Goal: Task Accomplishment & Management: Complete application form

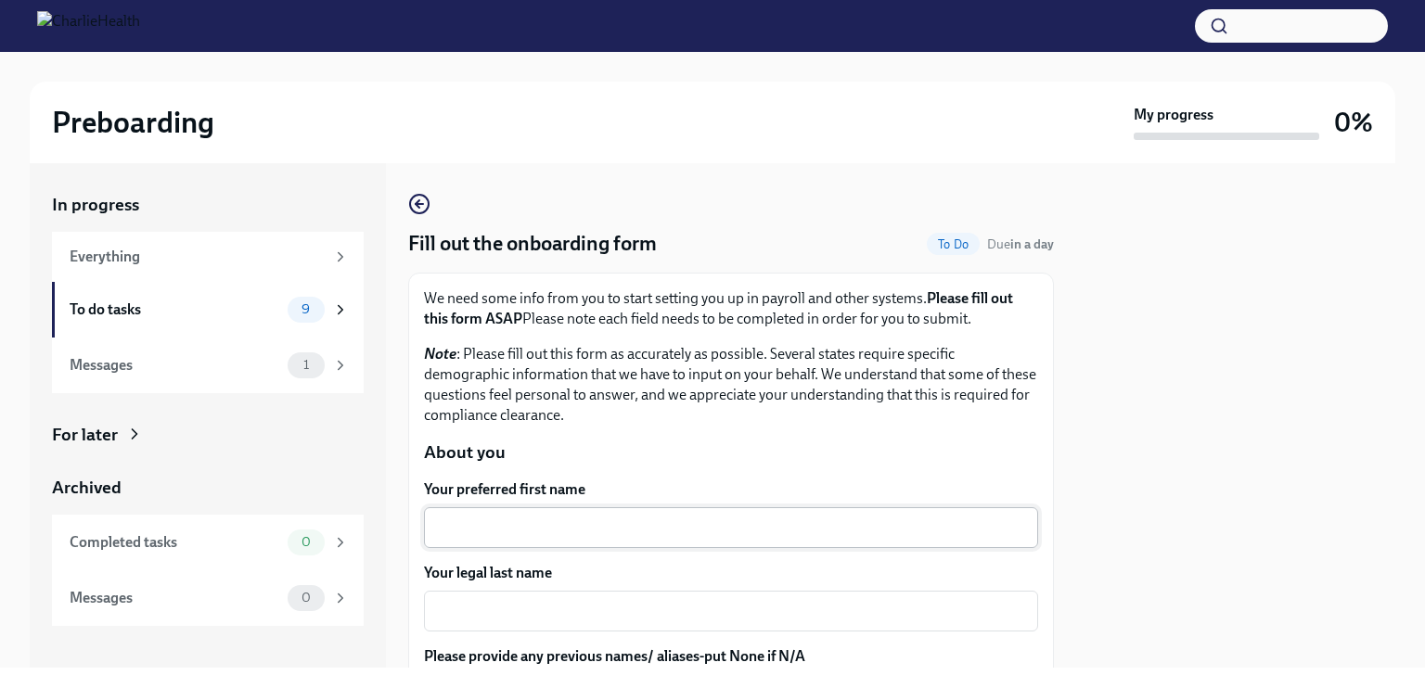
click at [509, 514] on div "x ​" at bounding box center [731, 527] width 614 height 41
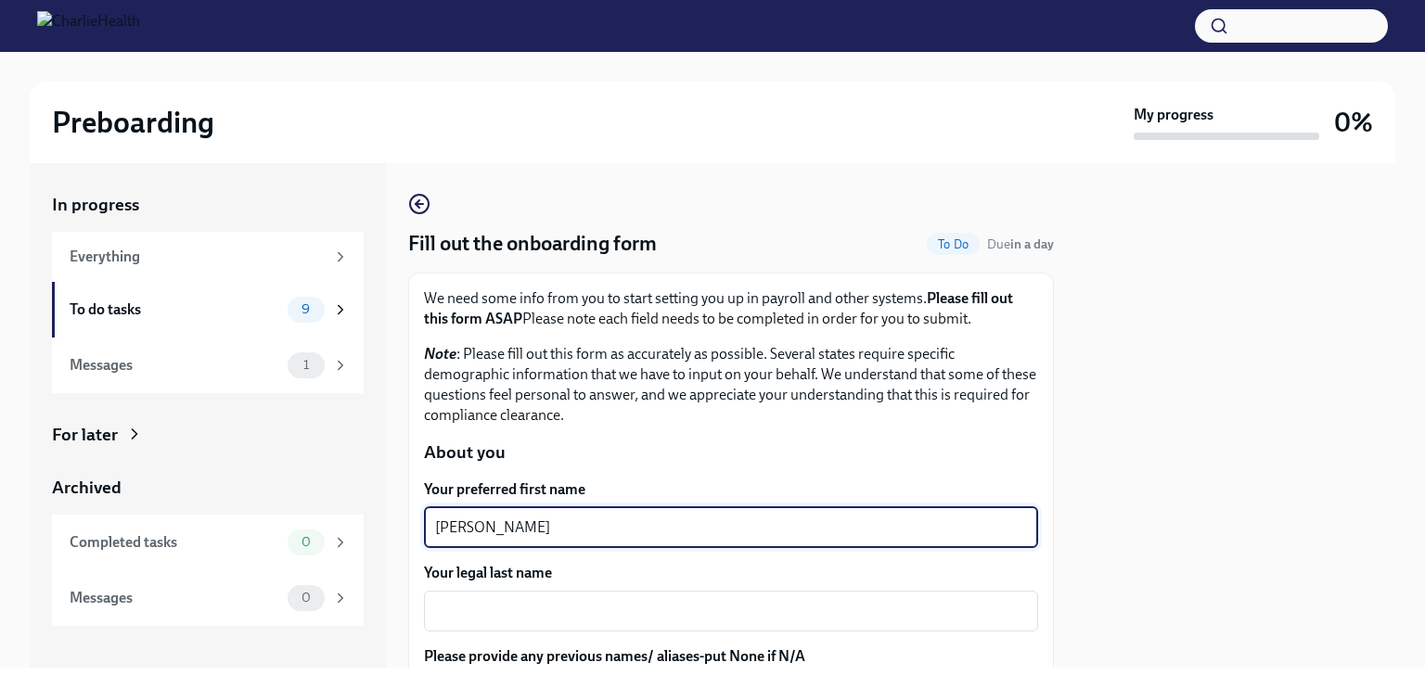
type textarea "[PERSON_NAME]"
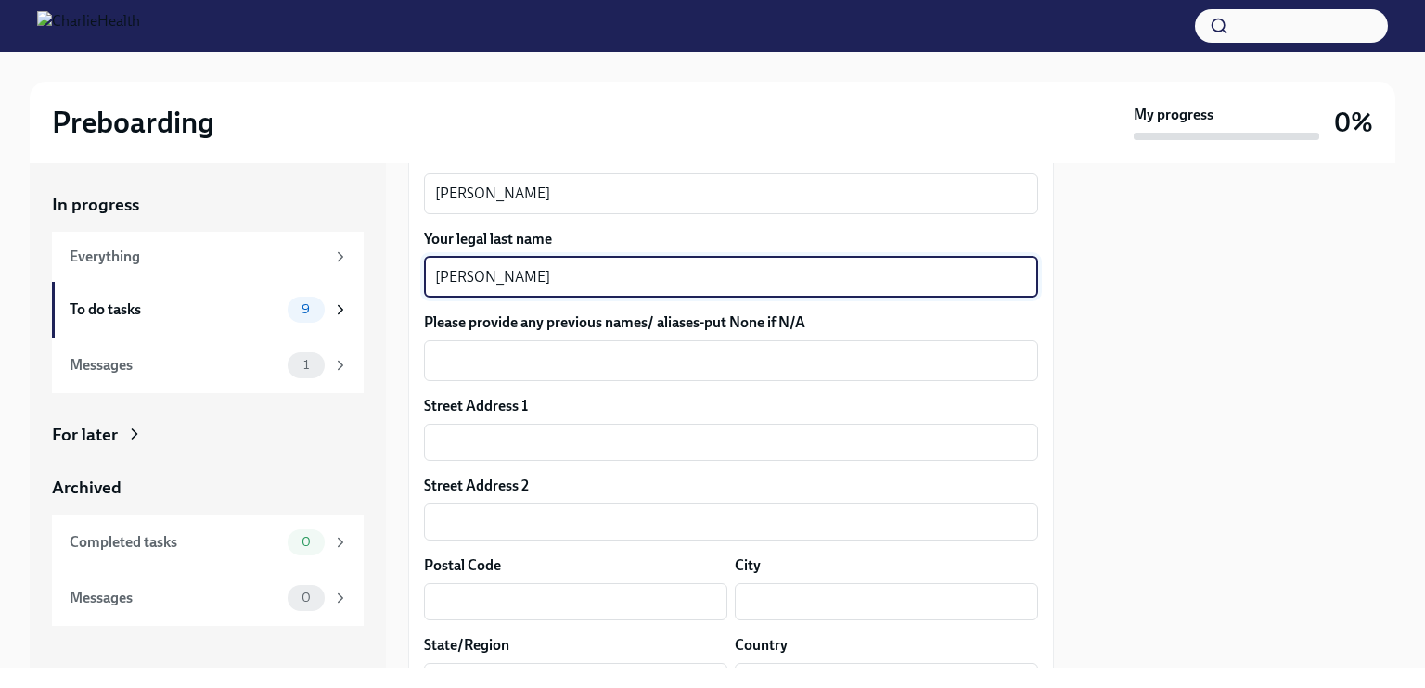
scroll to position [336, 0]
type textarea "[PERSON_NAME]"
click at [689, 429] on input "text" at bounding box center [731, 440] width 614 height 37
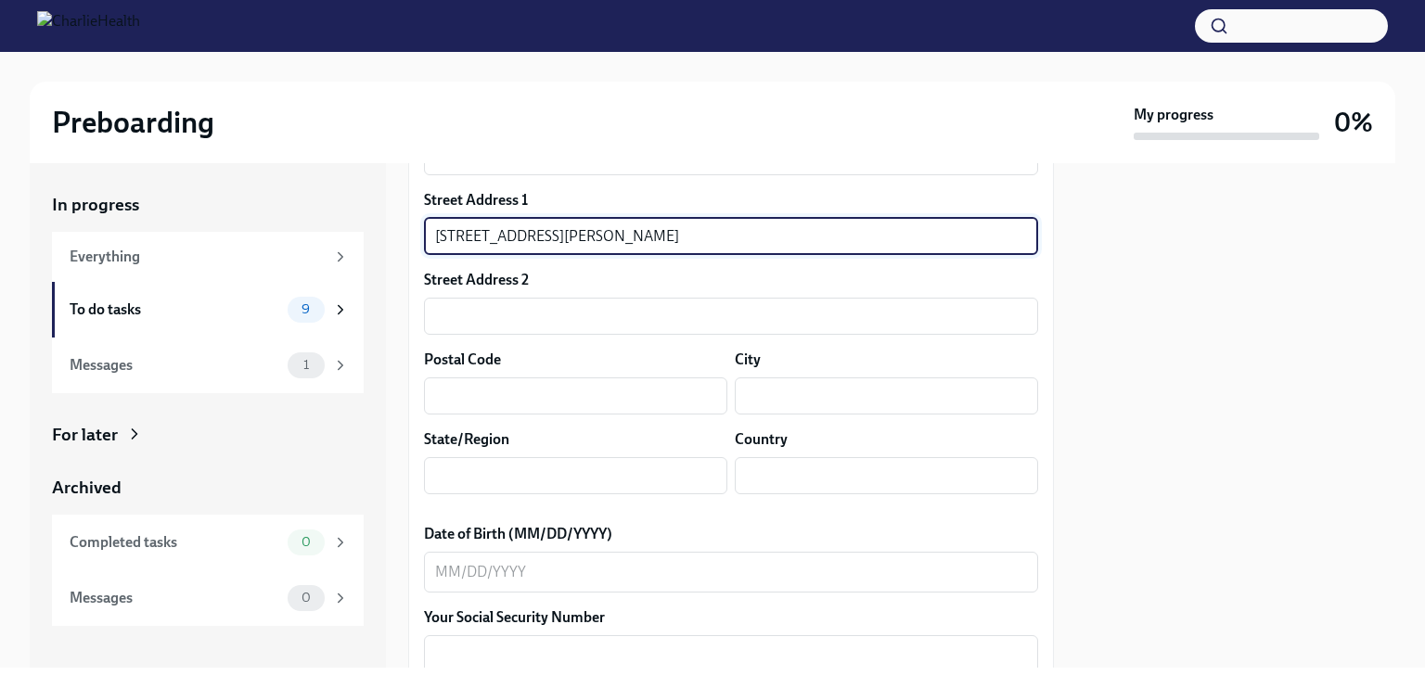
scroll to position [542, 0]
type input "[STREET_ADDRESS][PERSON_NAME]"
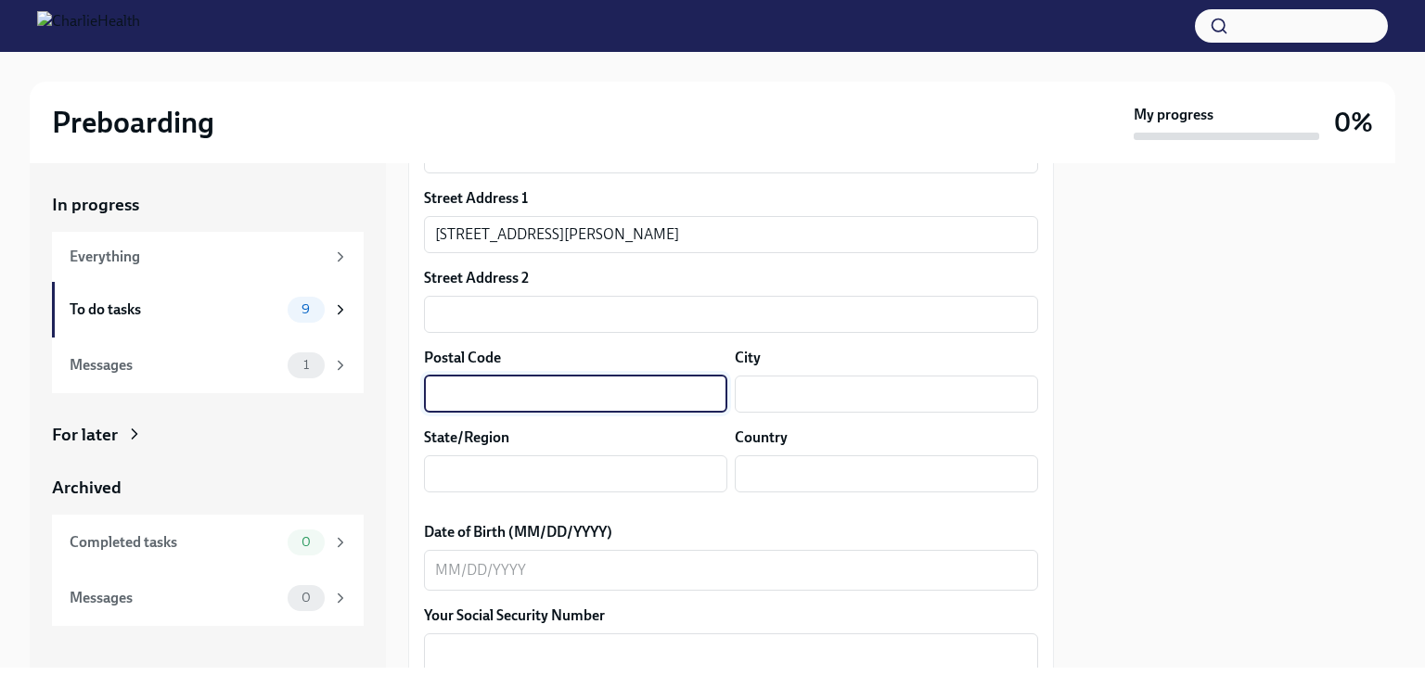
click at [610, 400] on input "text" at bounding box center [575, 394] width 303 height 37
type input "78596"
click at [762, 398] on input "text" at bounding box center [886, 394] width 303 height 37
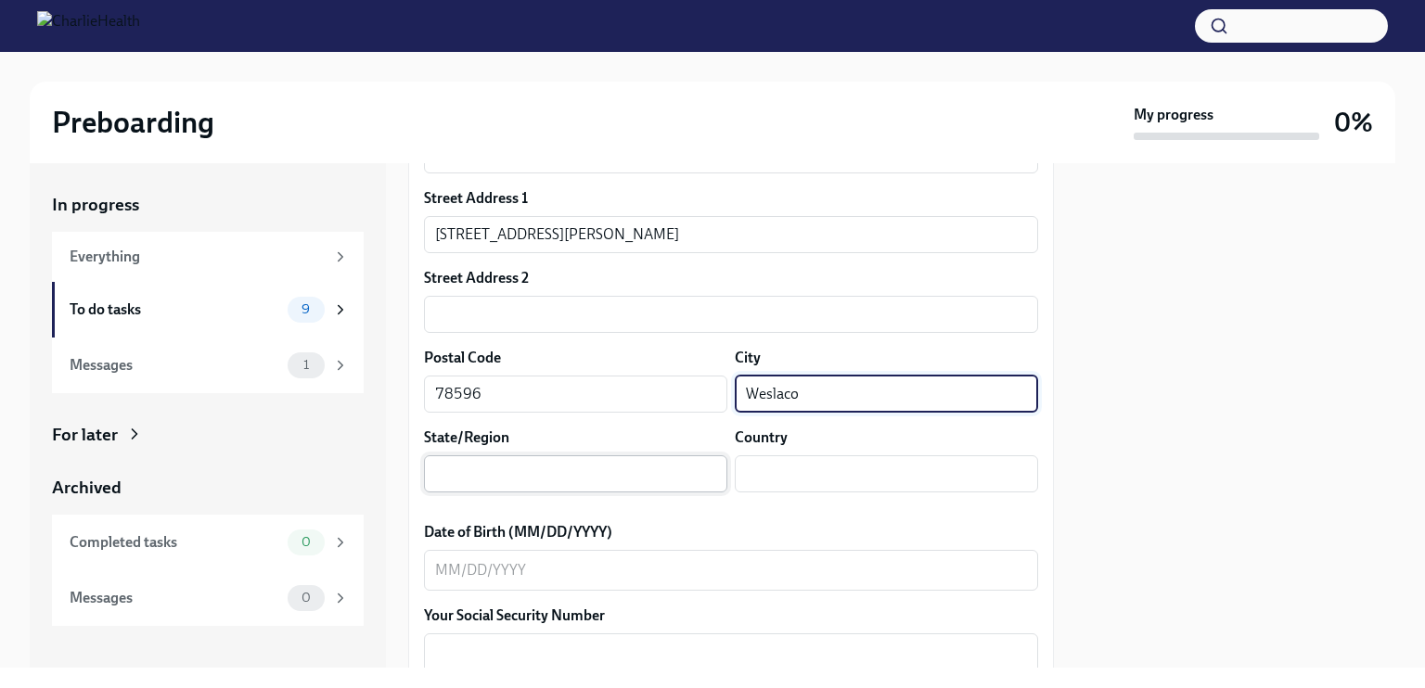
type input "Weslaco"
click at [558, 481] on input "text" at bounding box center [575, 474] width 303 height 37
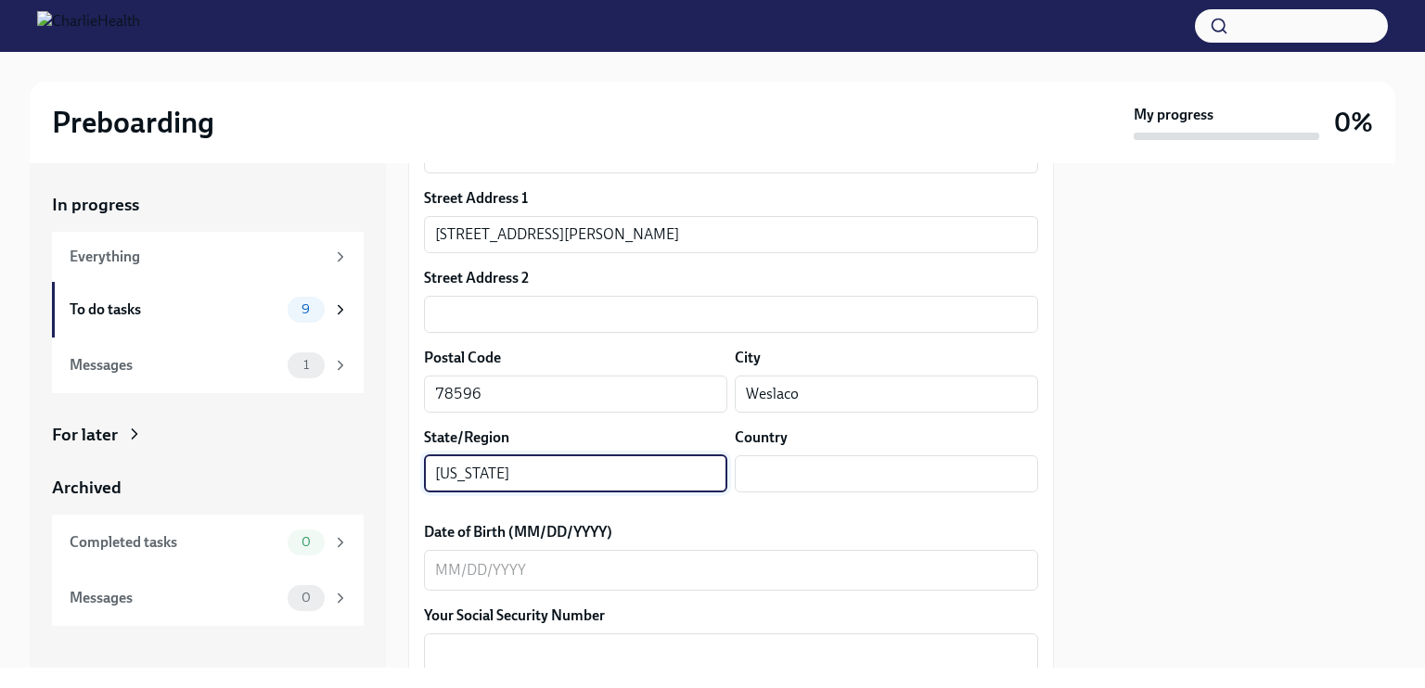
type input "[US_STATE]"
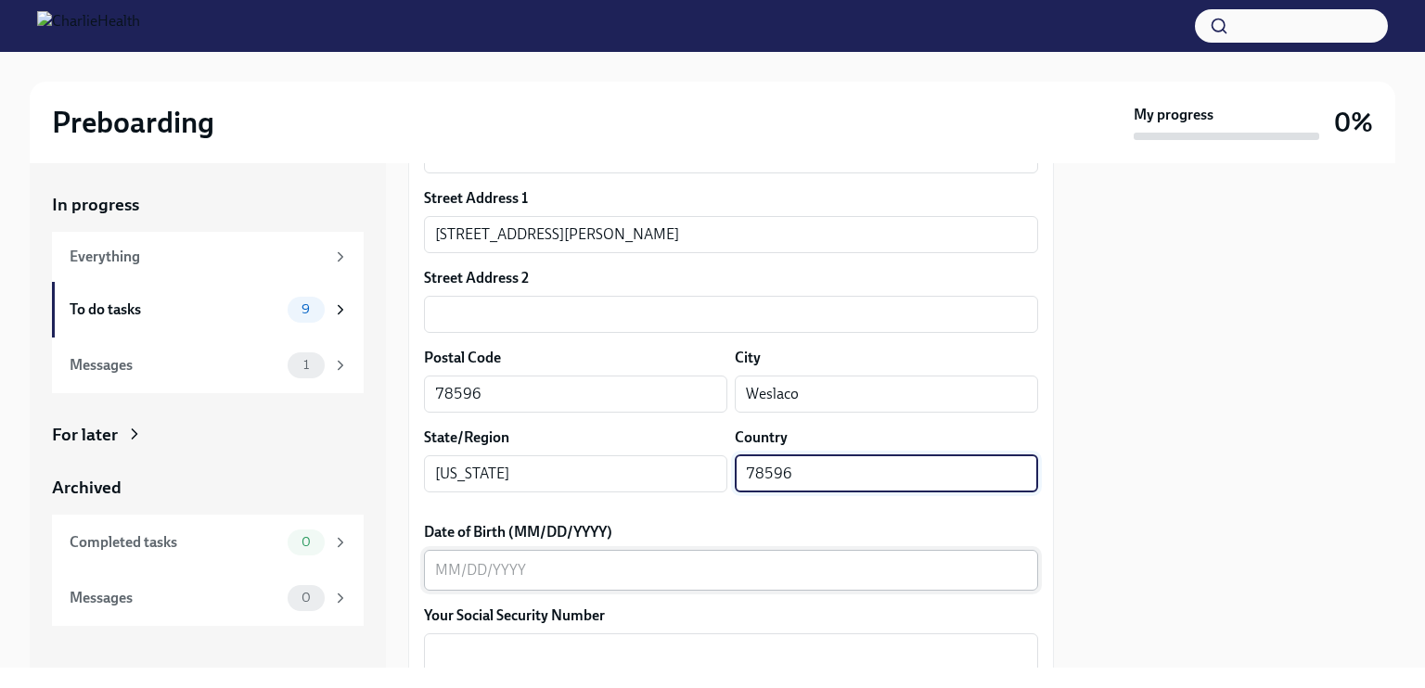
type input "78596"
click at [520, 569] on textarea "Date of Birth (MM/DD/YYYY)" at bounding box center [731, 570] width 592 height 22
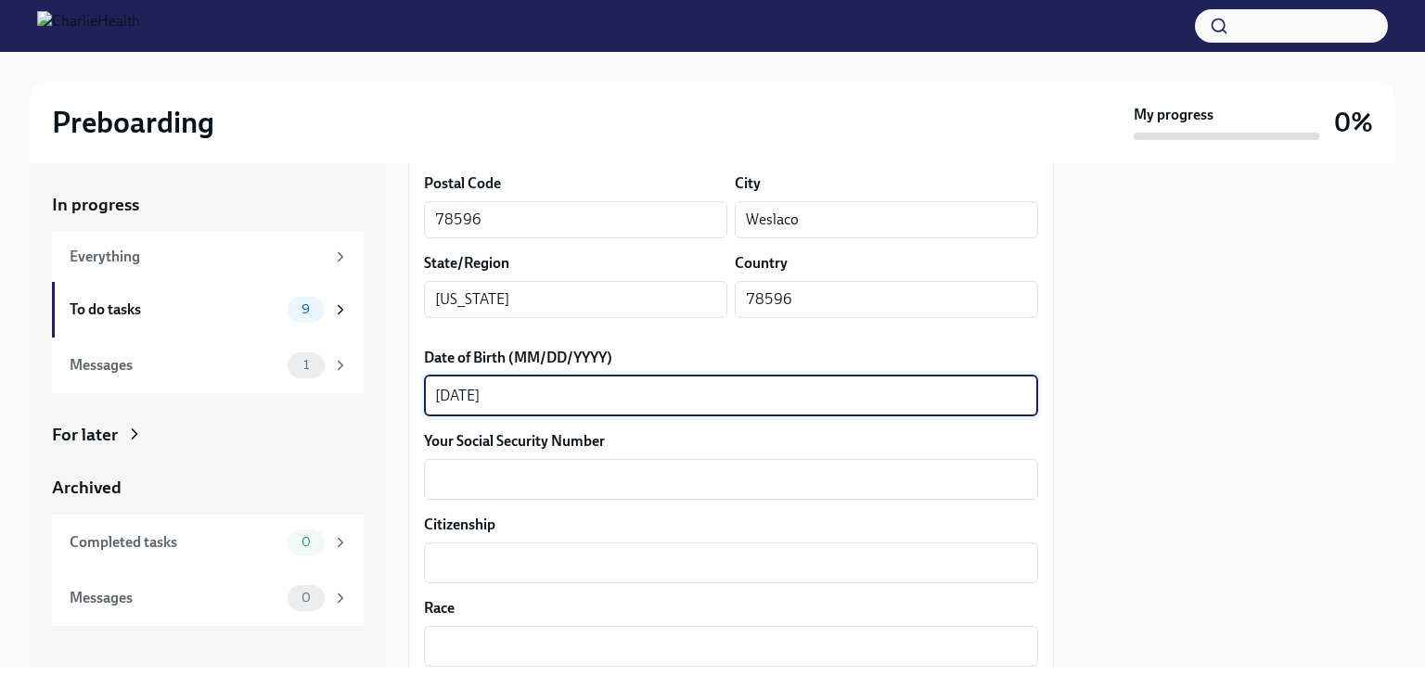
scroll to position [716, 0]
type textarea "[DATE]"
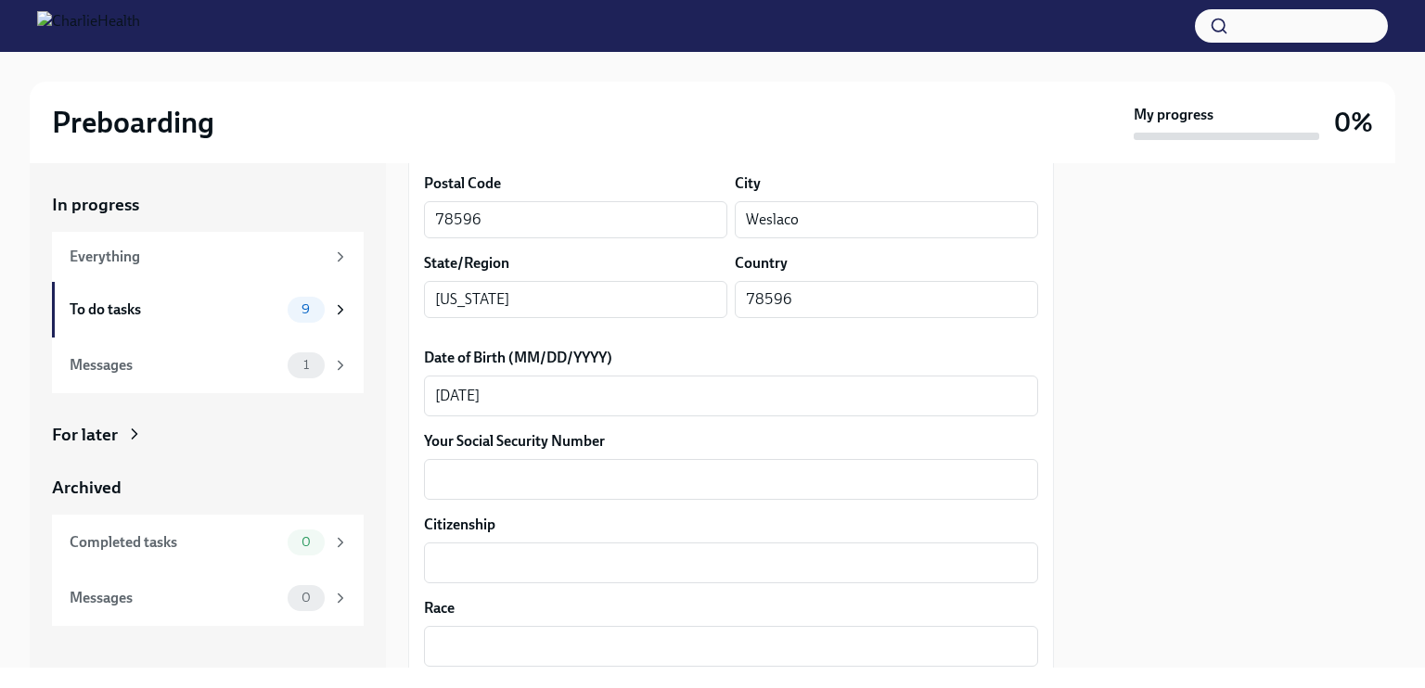
click at [750, 456] on div "Your Social Security Number x ​" at bounding box center [731, 465] width 614 height 69
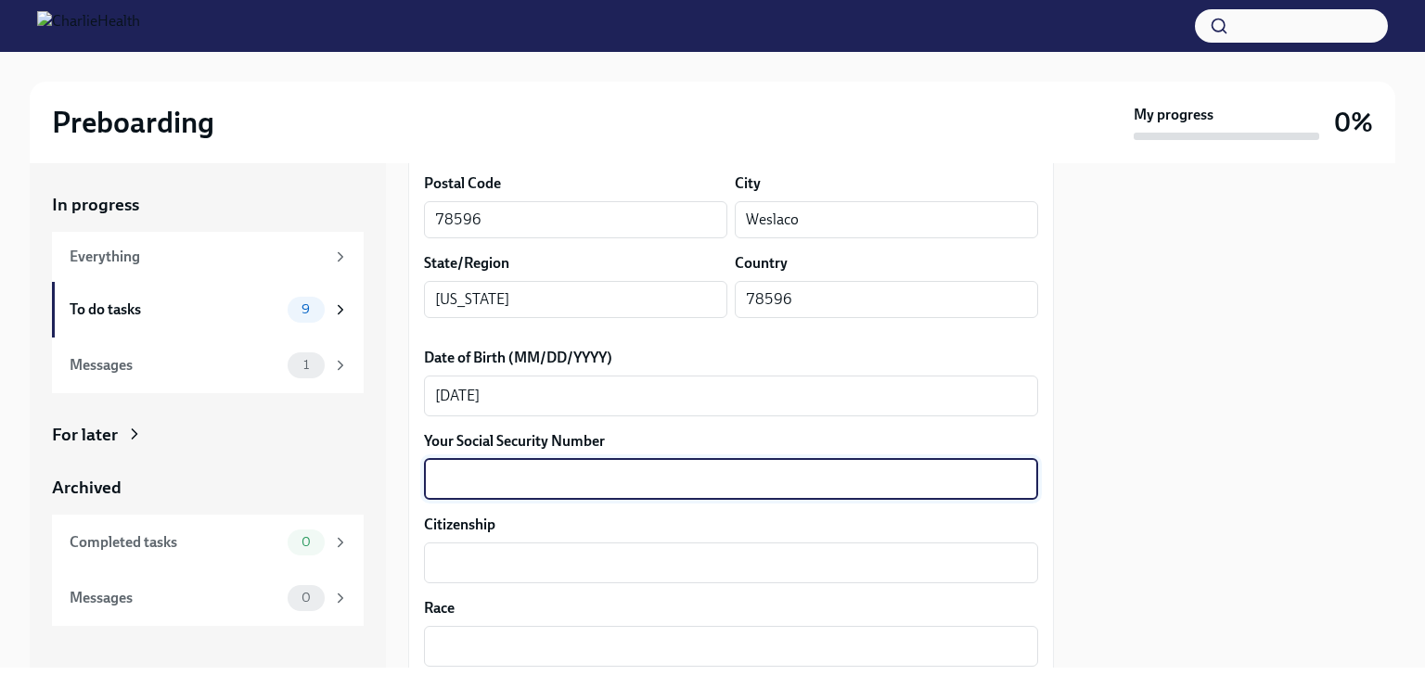
click at [742, 469] on textarea "Your Social Security Number" at bounding box center [731, 480] width 592 height 22
type textarea "643031291"
click at [627, 561] on textarea "Citizenship" at bounding box center [731, 563] width 592 height 22
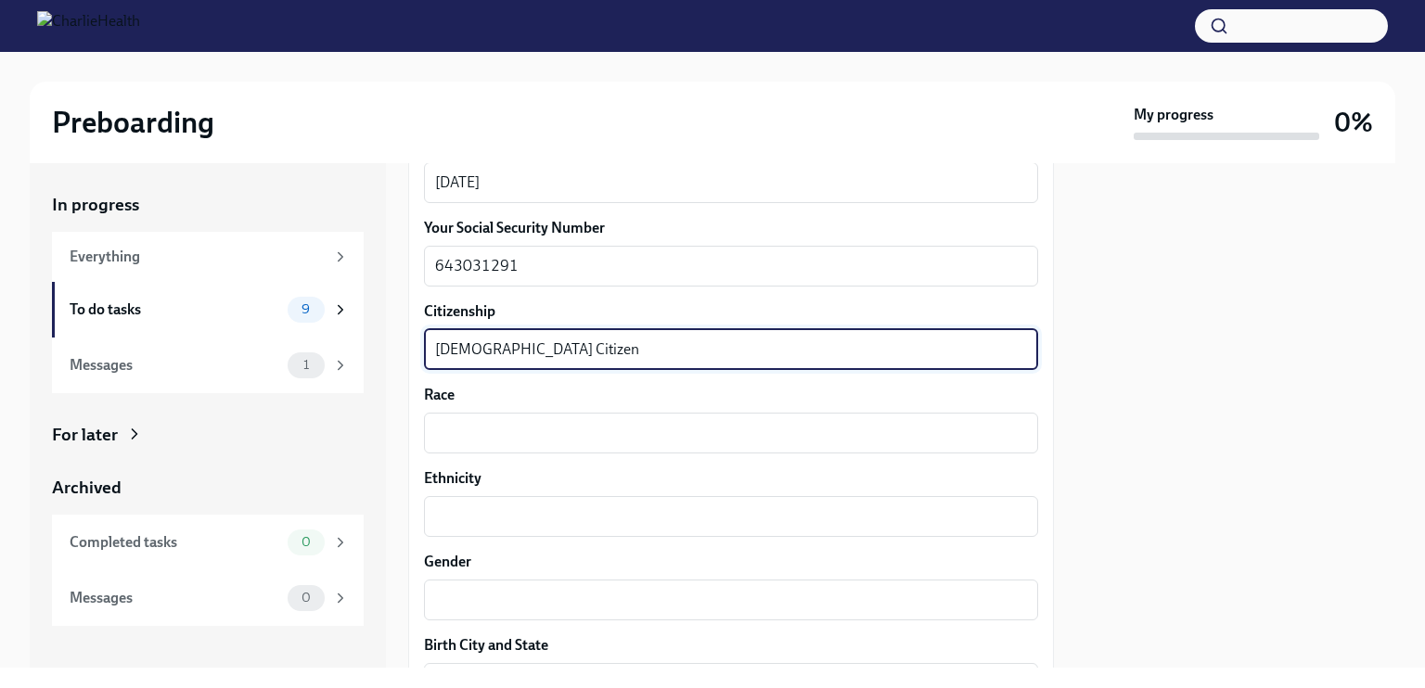
scroll to position [946, 0]
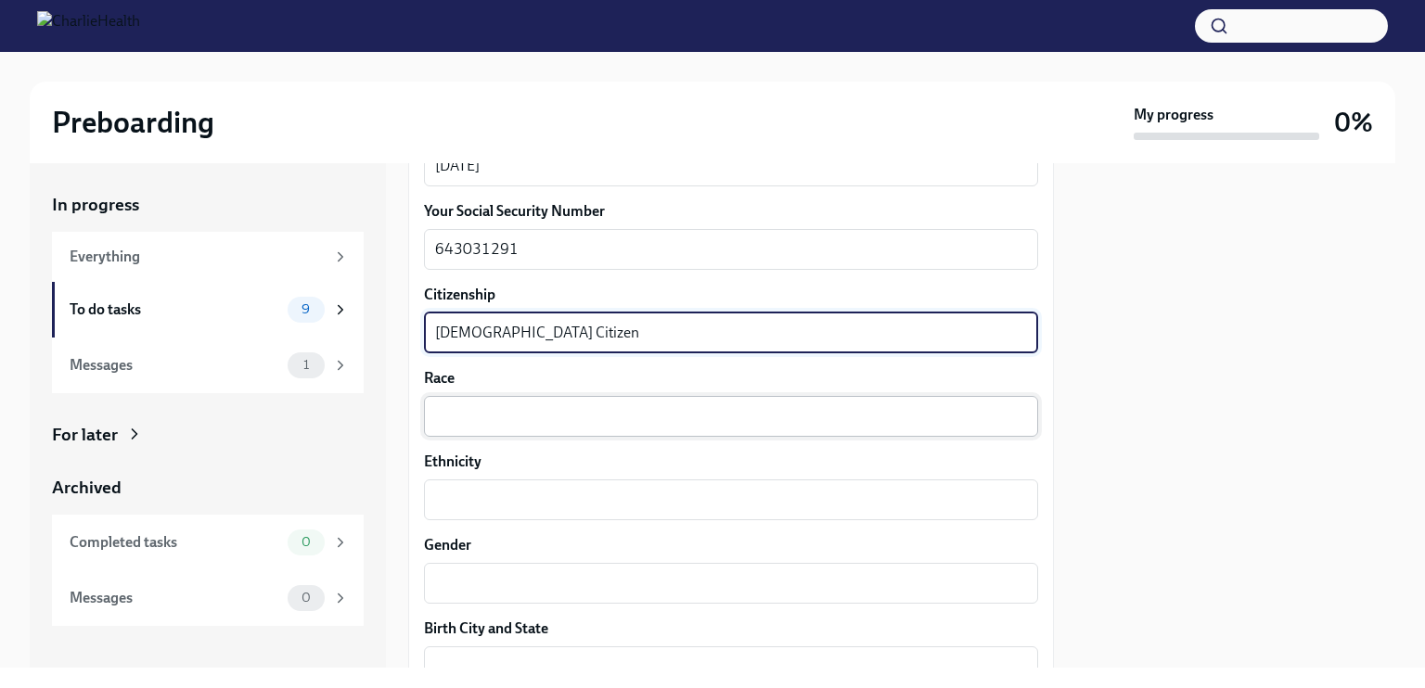
type textarea "[DEMOGRAPHIC_DATA] Citizen"
click at [780, 417] on textarea "Race" at bounding box center [731, 416] width 592 height 22
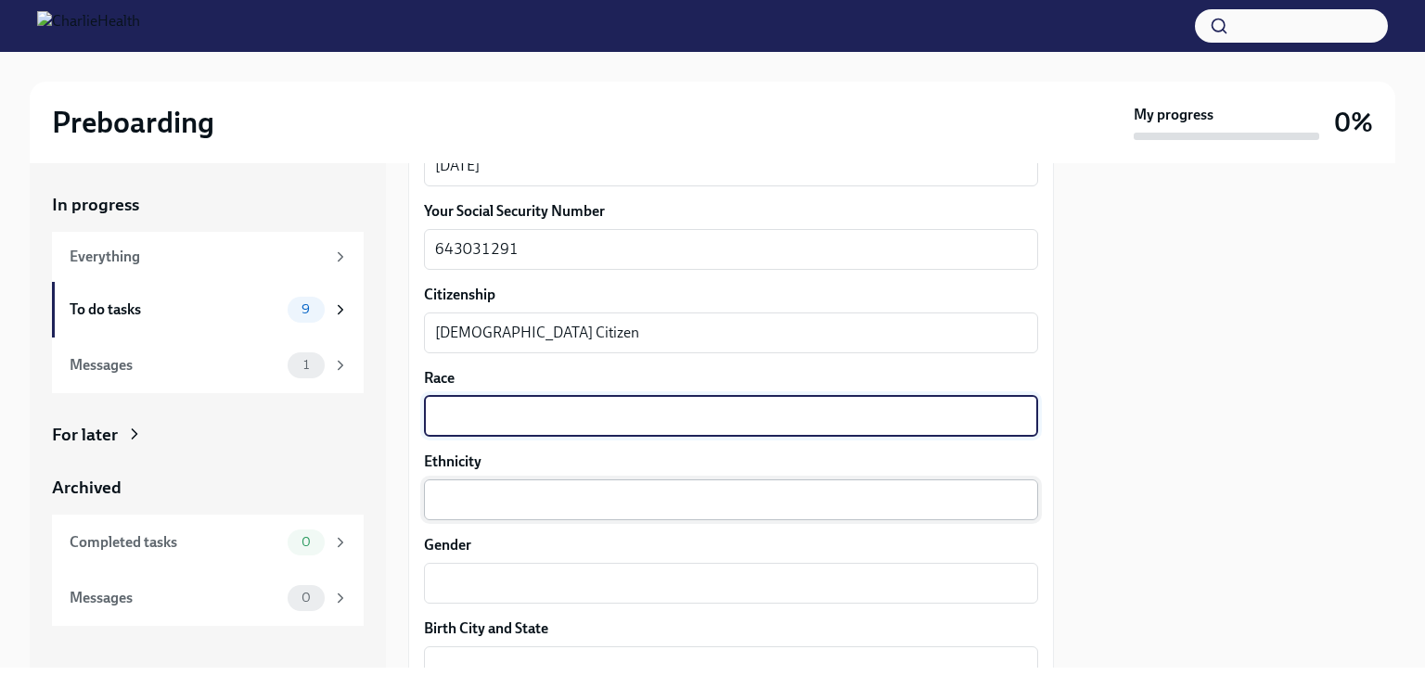
click at [619, 491] on textarea "Ethnicity" at bounding box center [731, 500] width 592 height 22
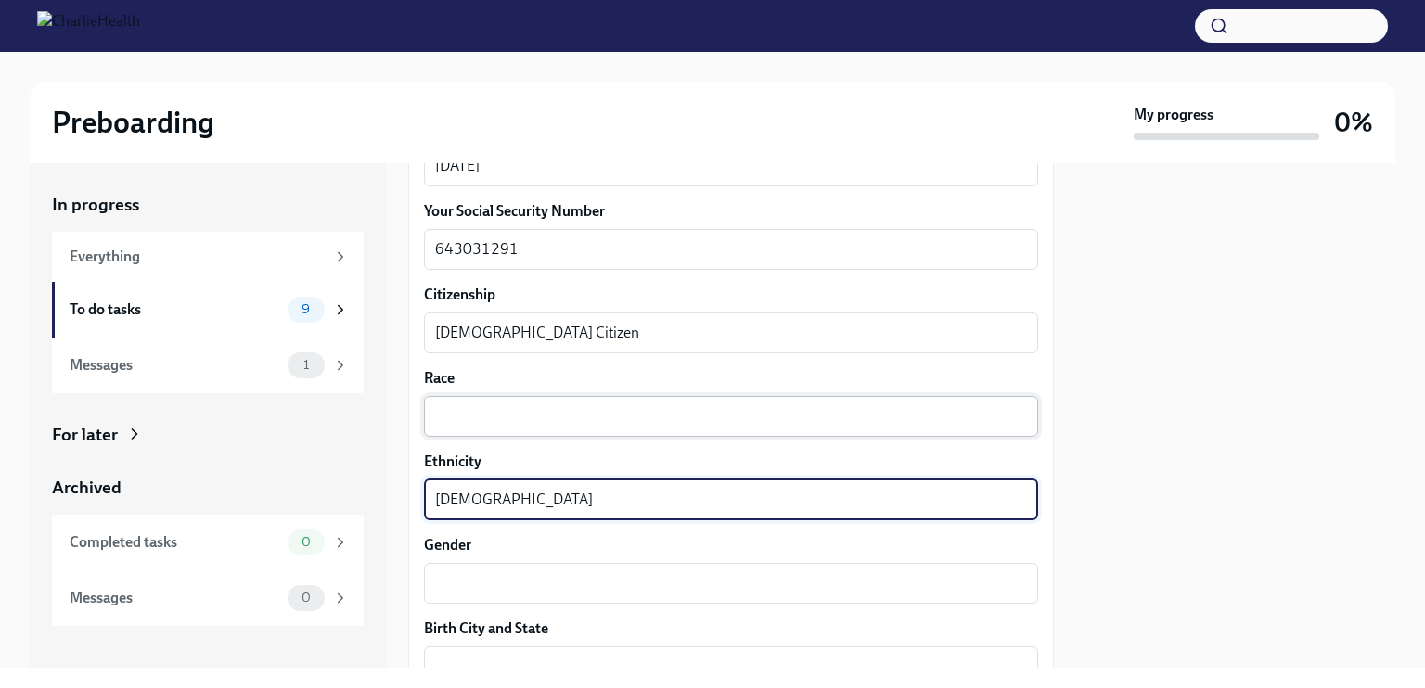
type textarea "[DEMOGRAPHIC_DATA]"
click at [512, 409] on textarea "Race" at bounding box center [731, 416] width 592 height 22
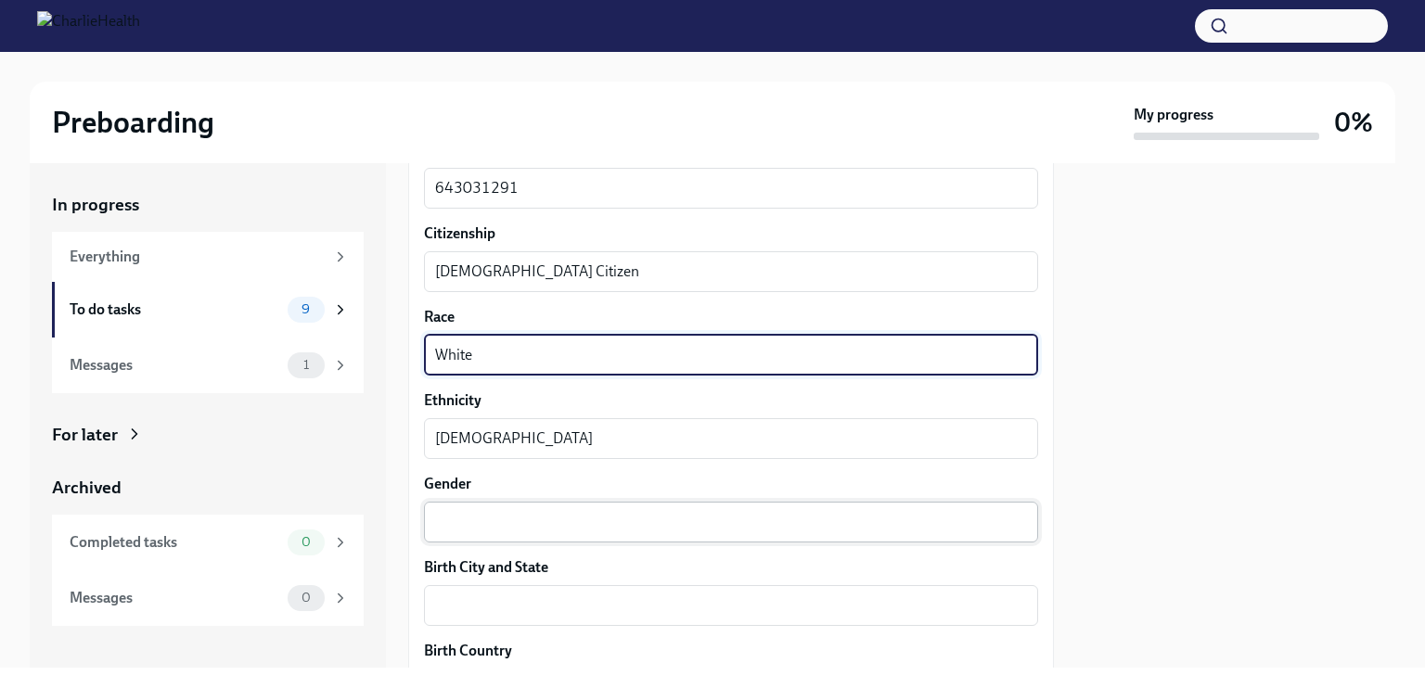
scroll to position [1008, 0]
type textarea "White"
click at [801, 521] on textarea "Gender" at bounding box center [731, 521] width 592 height 22
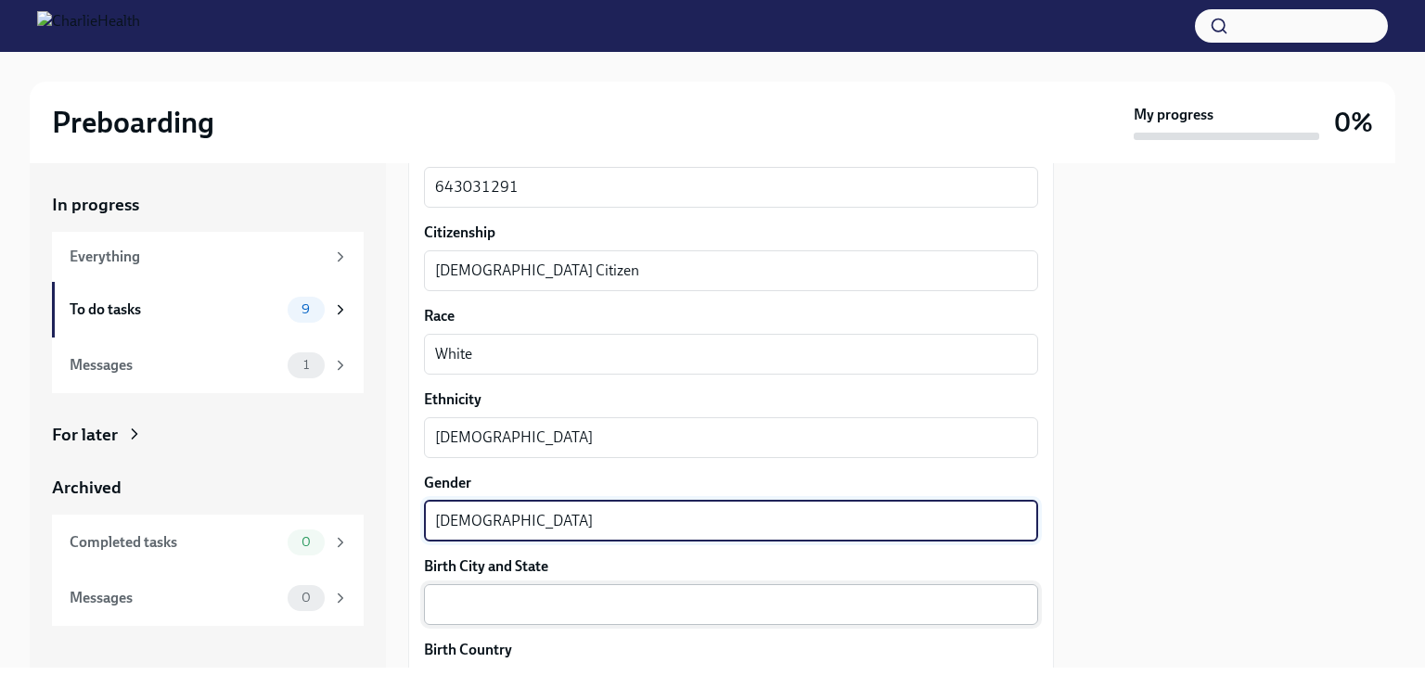
type textarea "[DEMOGRAPHIC_DATA]"
click at [661, 611] on textarea "Birth City and State" at bounding box center [731, 605] width 592 height 22
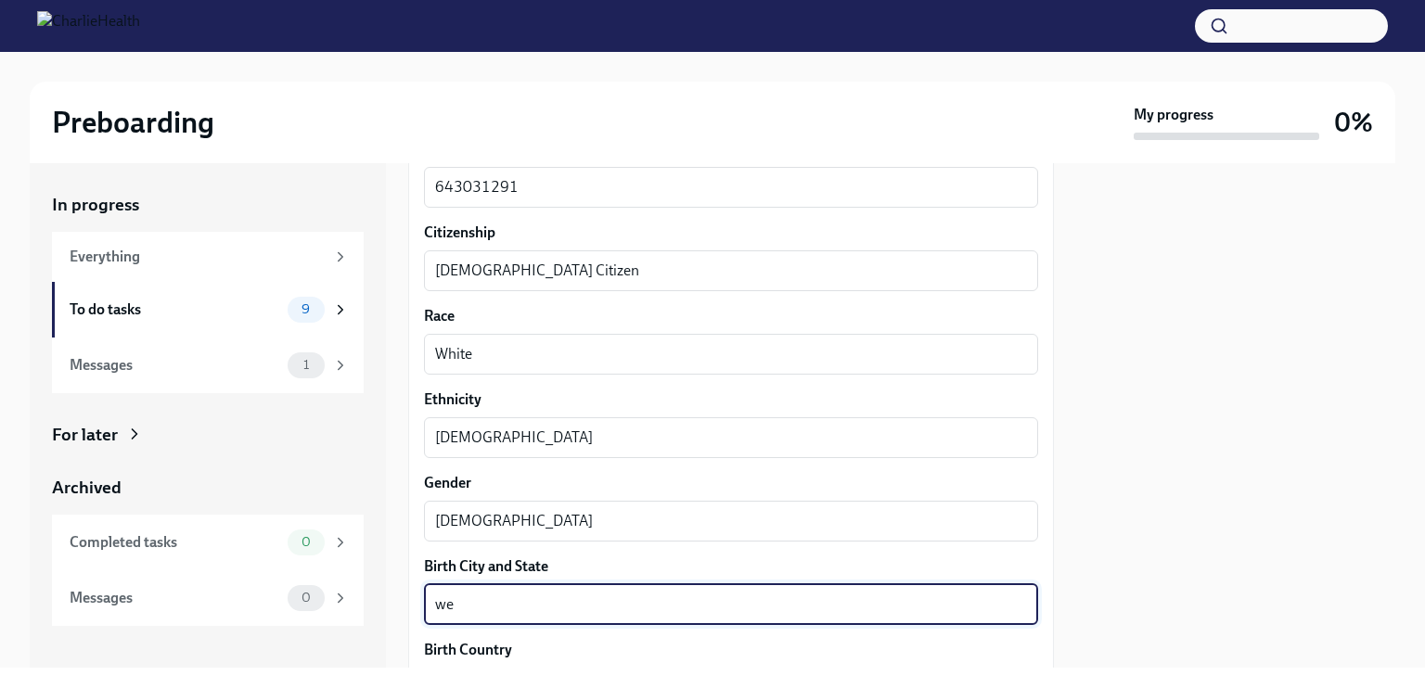
type textarea "w"
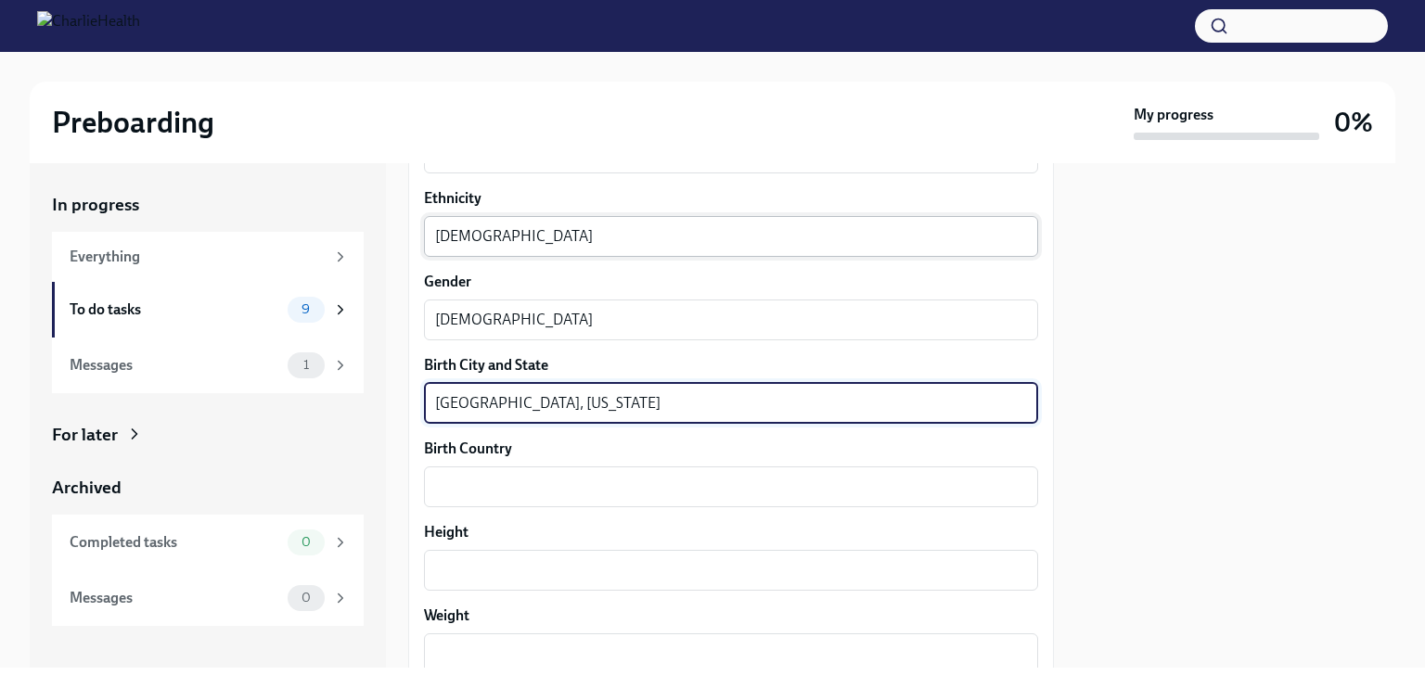
scroll to position [1239, 0]
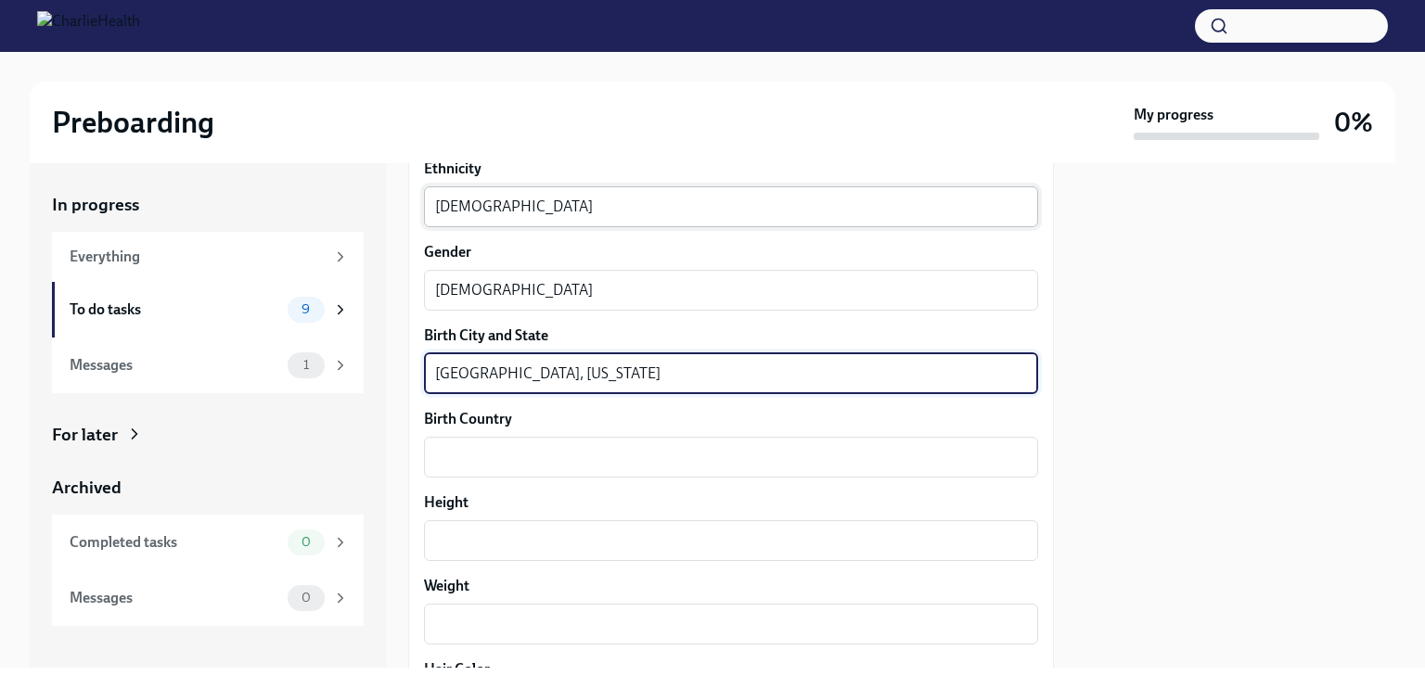
type textarea "[GEOGRAPHIC_DATA], [US_STATE]"
click at [710, 456] on textarea "Birth Country" at bounding box center [731, 457] width 592 height 22
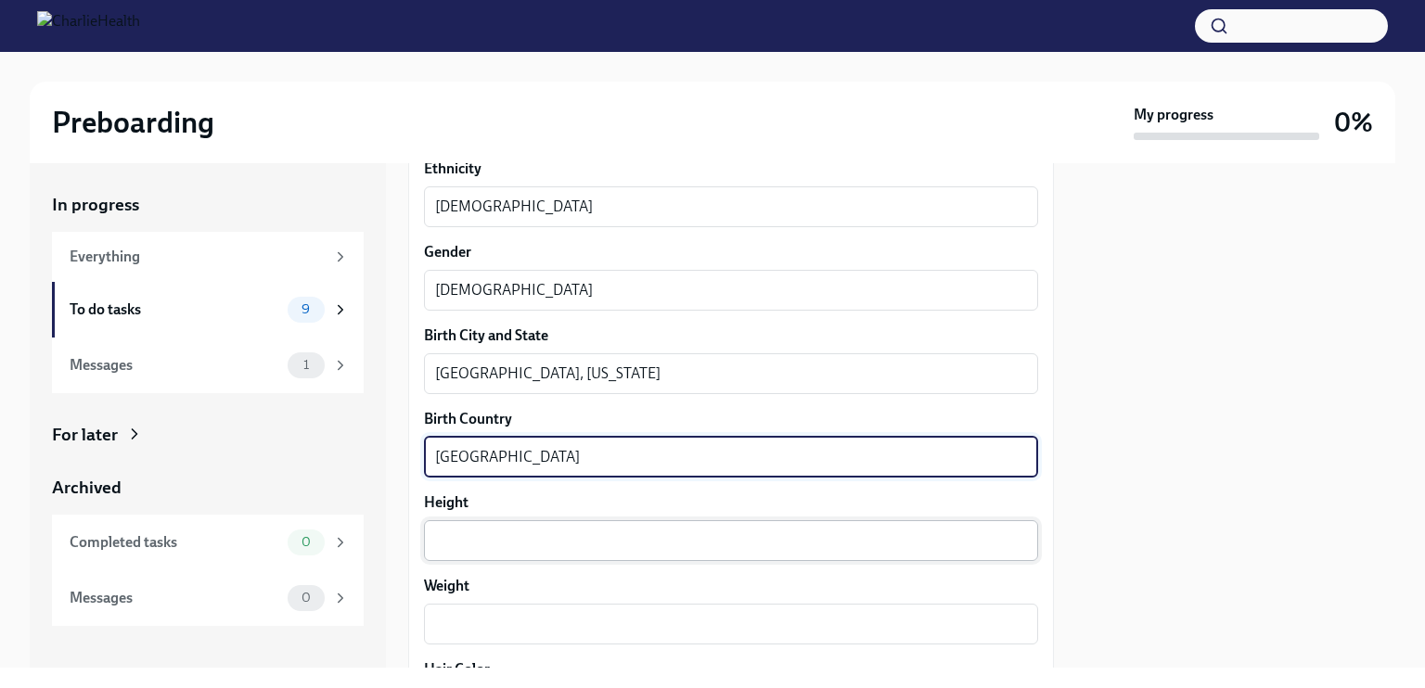
type textarea "[GEOGRAPHIC_DATA]"
click at [670, 532] on textarea "Height" at bounding box center [731, 541] width 592 height 22
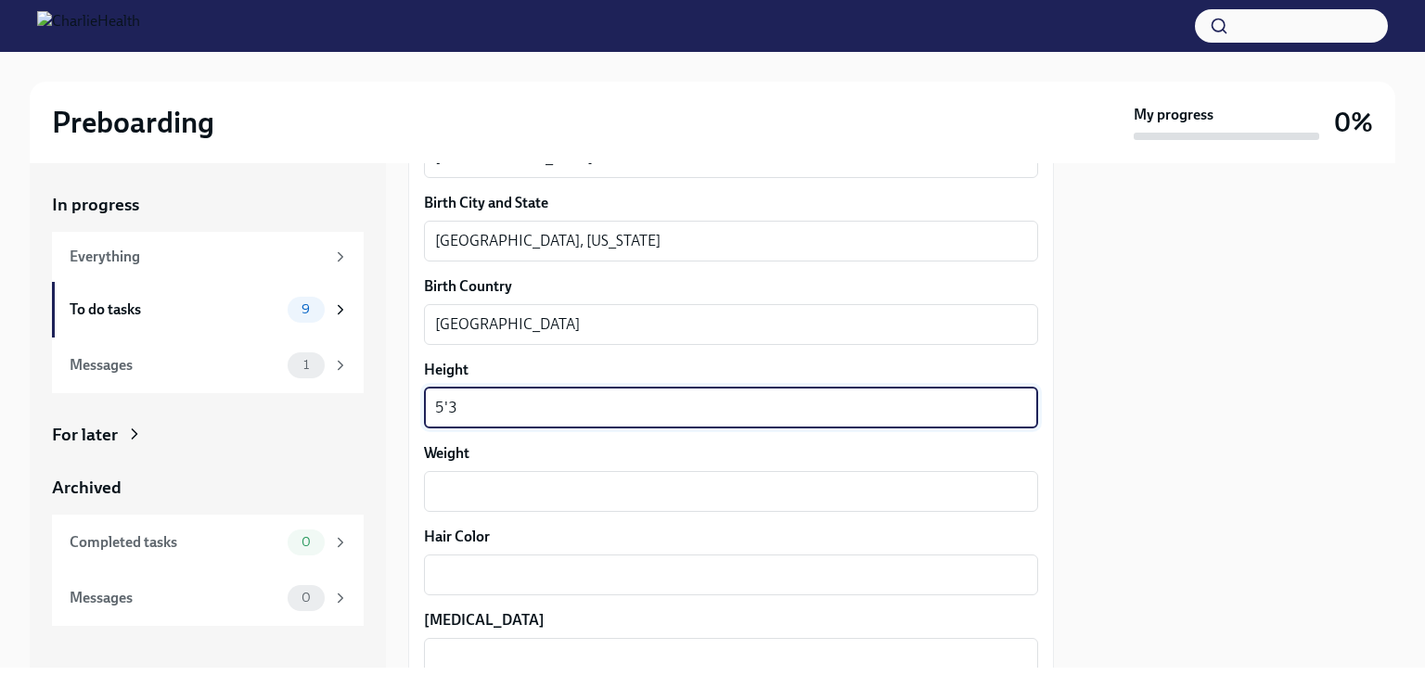
scroll to position [1373, 0]
type textarea "5'3"
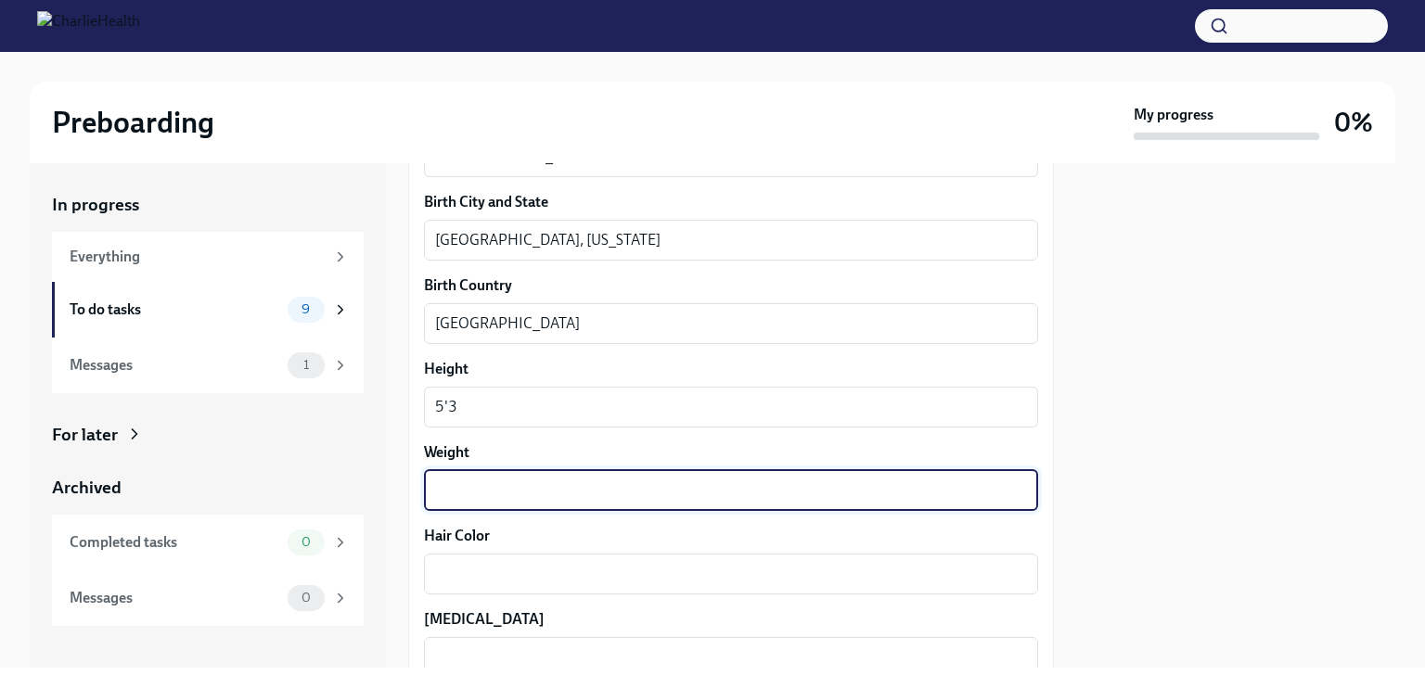
click at [661, 486] on textarea "Weight" at bounding box center [731, 491] width 592 height 22
type textarea "238 lbs"
click at [636, 586] on div "x ​" at bounding box center [731, 574] width 614 height 41
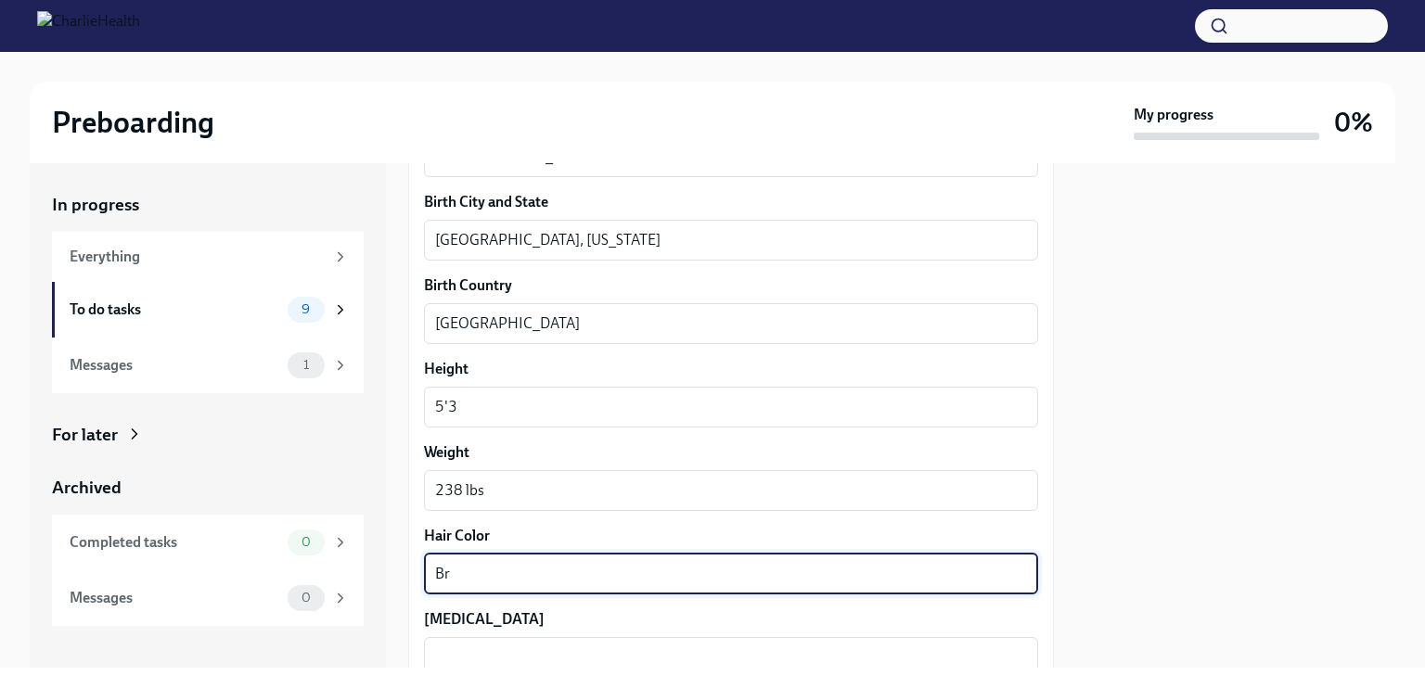
type textarea "B"
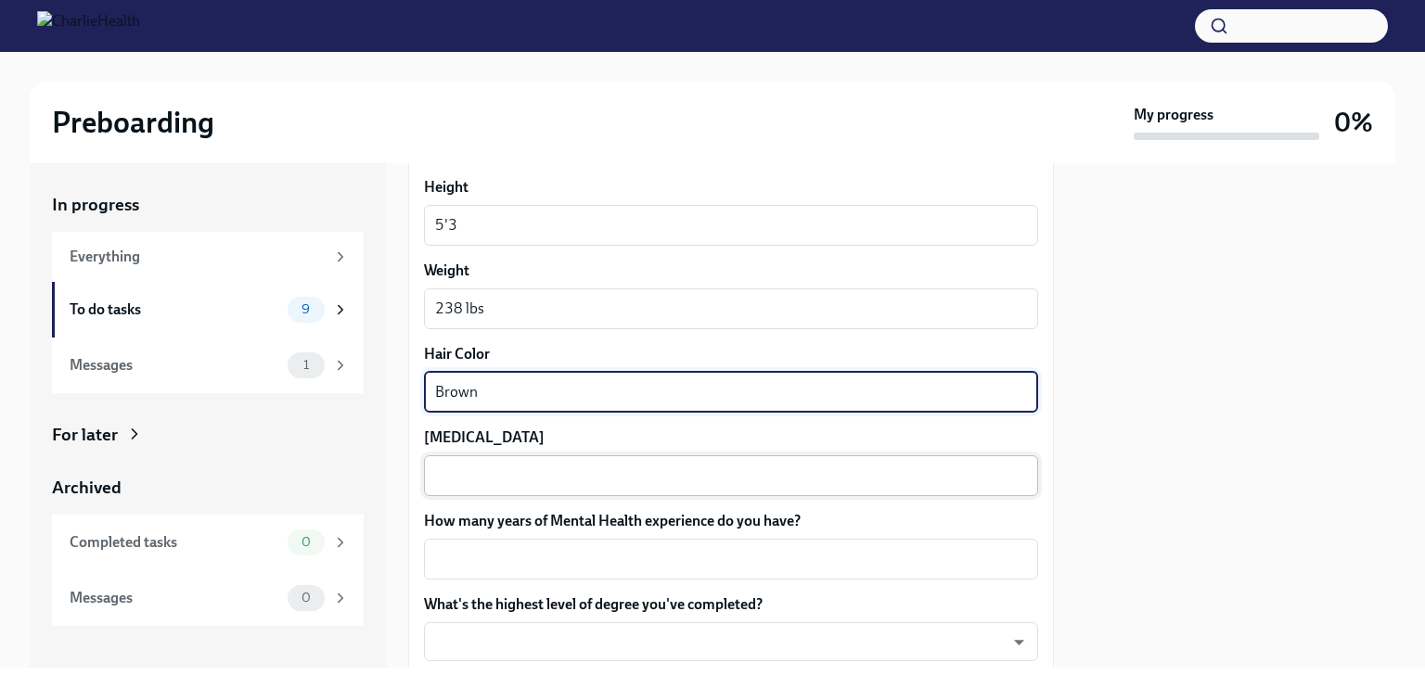
type textarea "Brown"
click at [613, 483] on textarea "[MEDICAL_DATA]" at bounding box center [731, 476] width 592 height 22
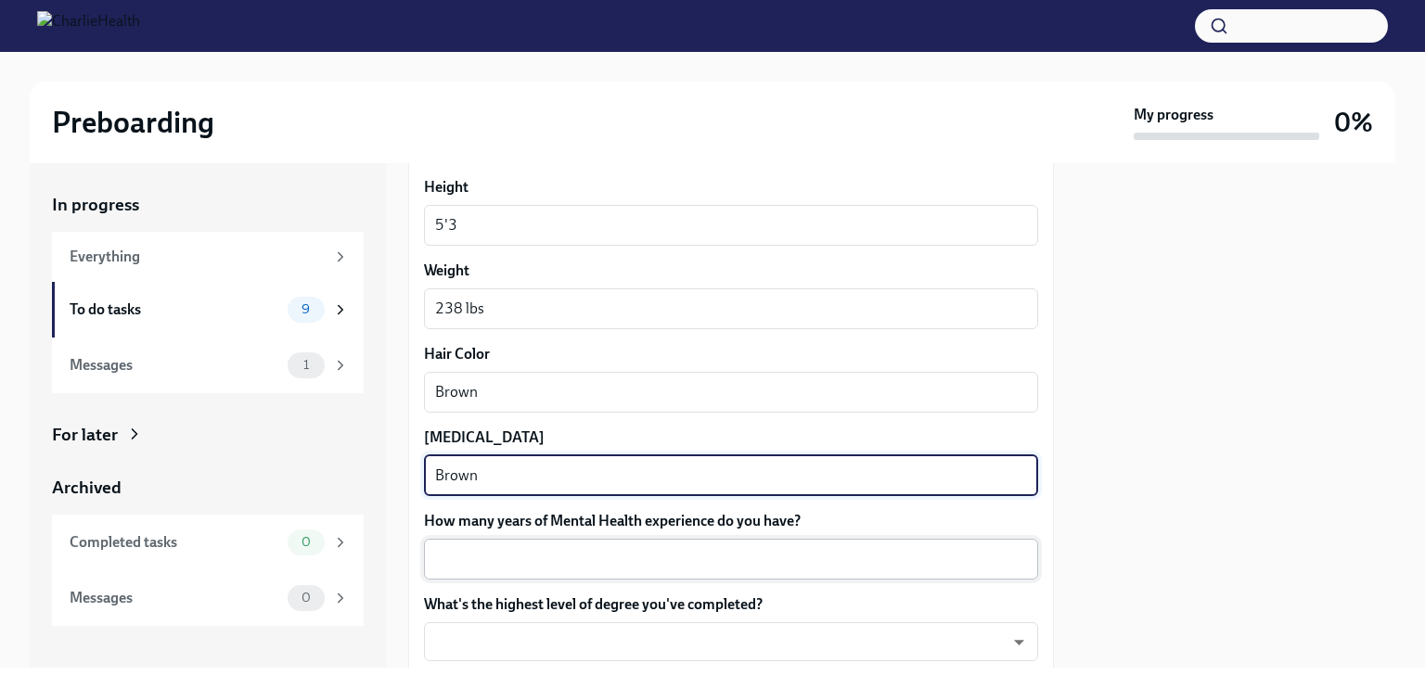
type textarea "Brown"
click at [653, 561] on textarea "How many years of Mental Health experience do you have?" at bounding box center [731, 559] width 592 height 22
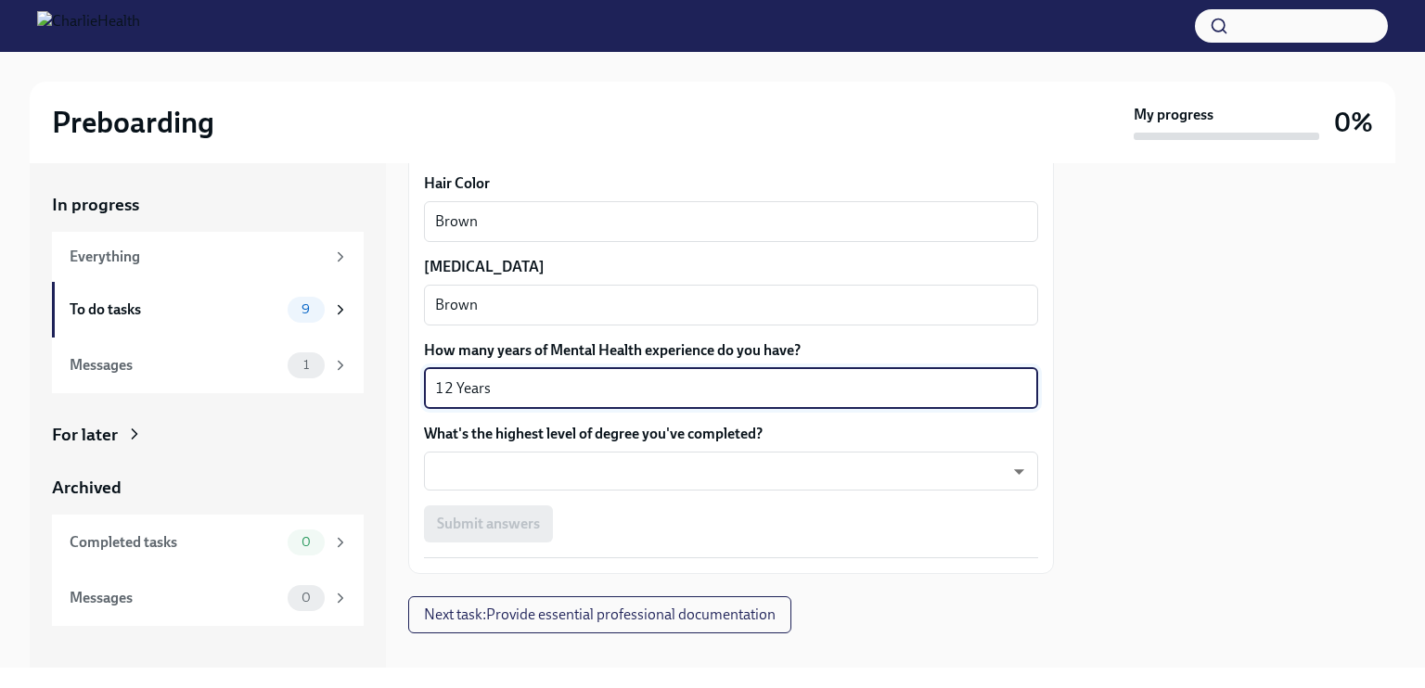
scroll to position [1750, 0]
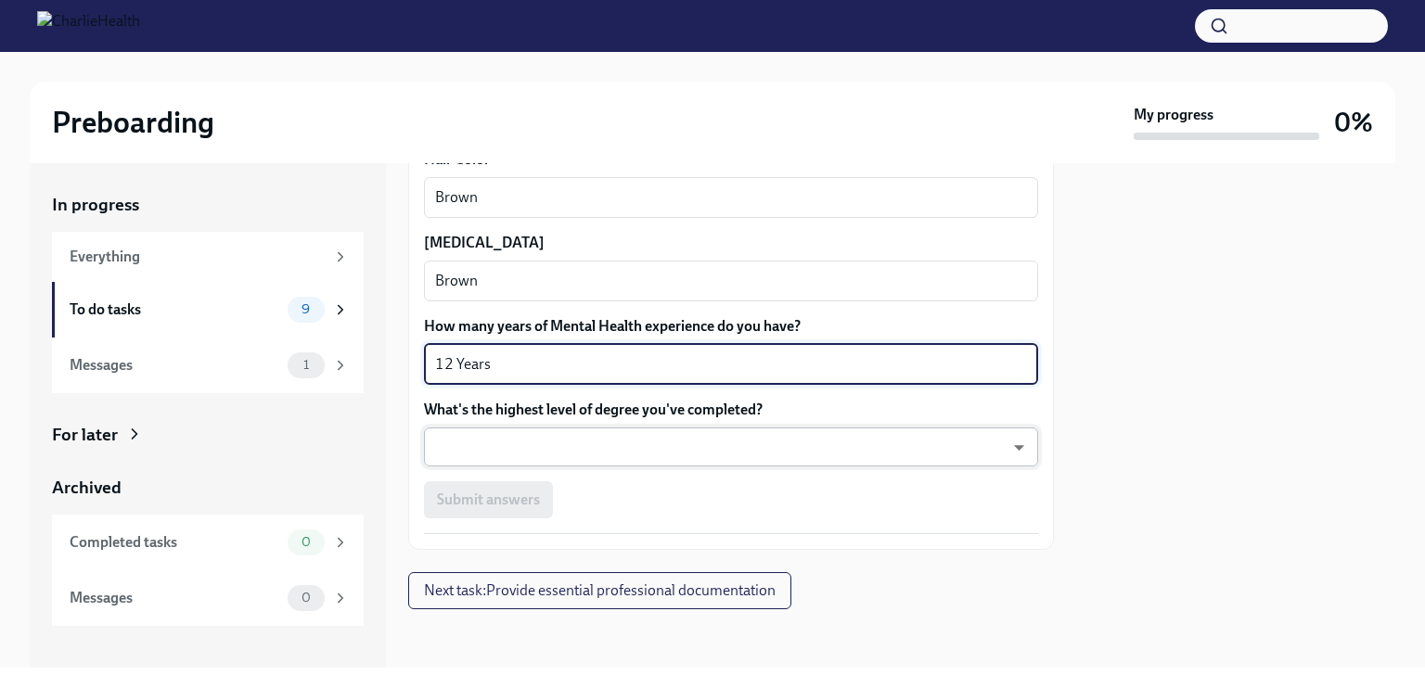
type textarea "12 Years"
click at [921, 440] on body "Preboarding My progress 0% In progress Everything To do tasks 9 Messages 1 For …" at bounding box center [712, 344] width 1425 height 688
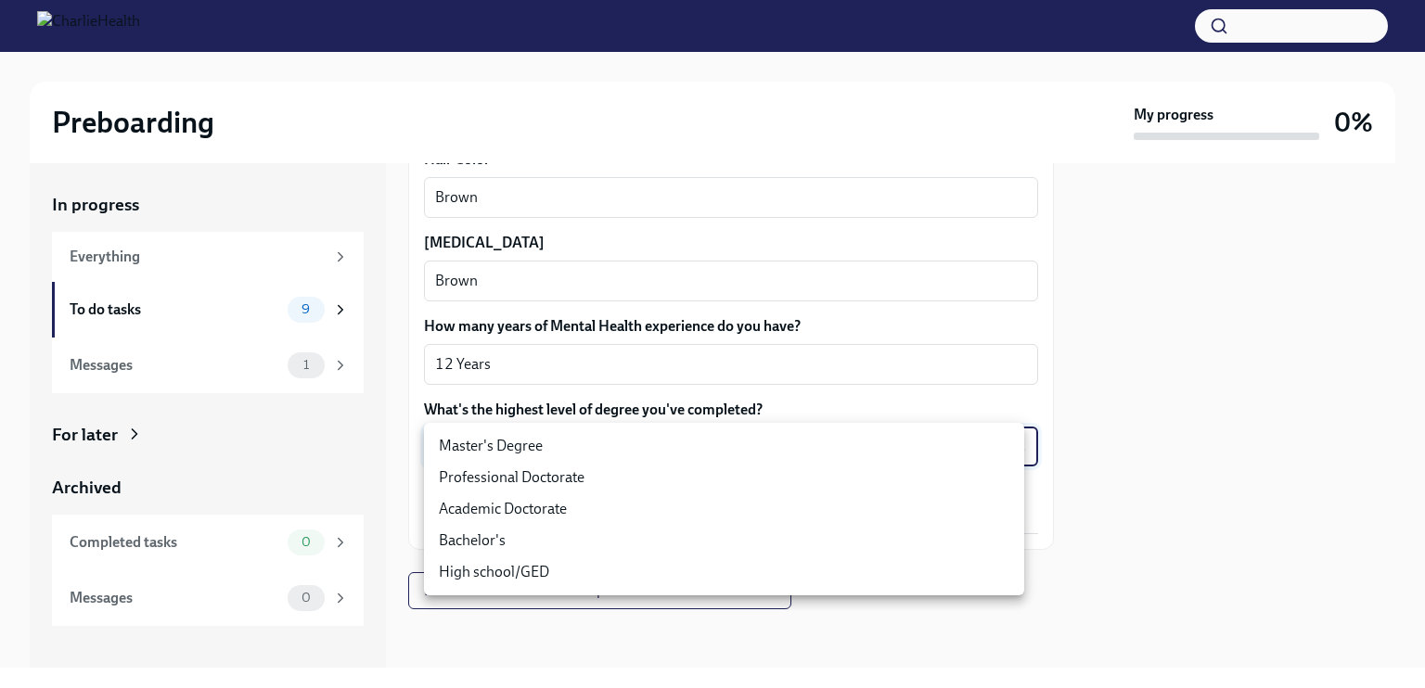
click at [698, 438] on li "Master's Degree" at bounding box center [724, 446] width 600 height 32
type input "2vBr-ghkD"
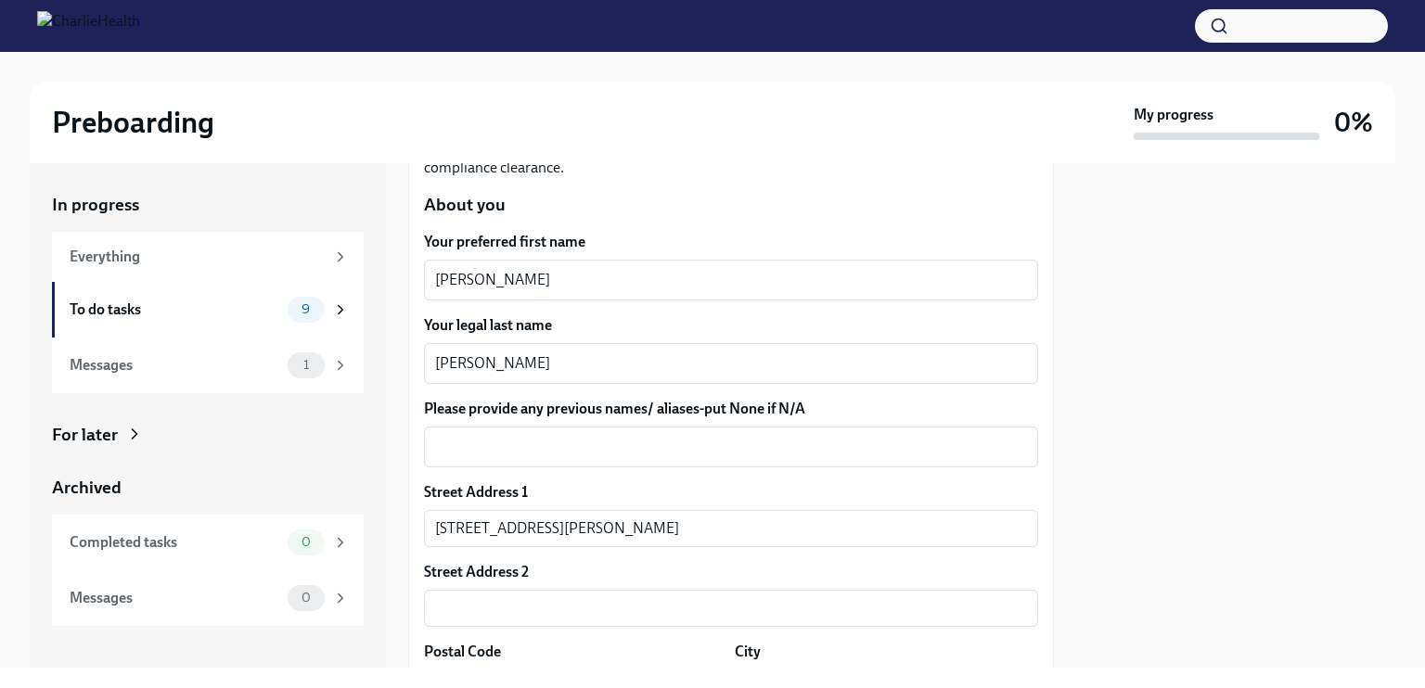
scroll to position [247, 0]
click at [764, 433] on div "x ​" at bounding box center [731, 448] width 614 height 41
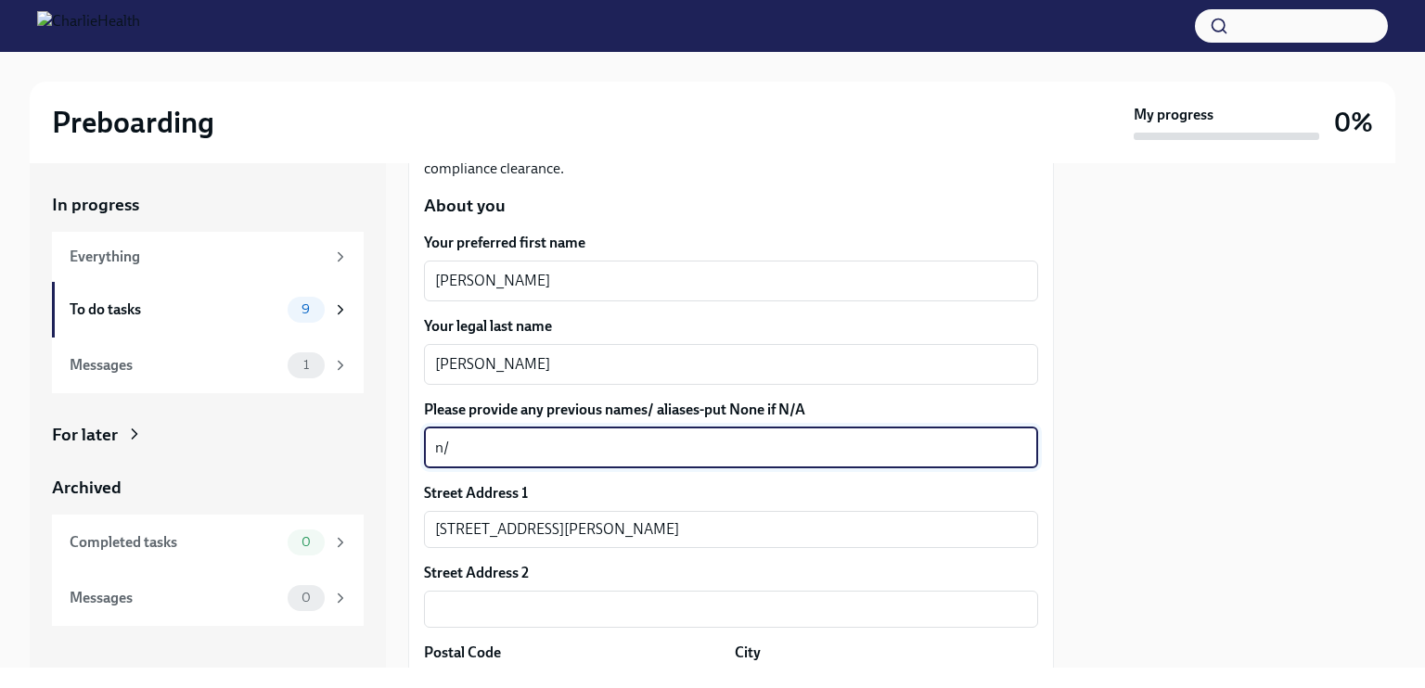
type textarea "n"
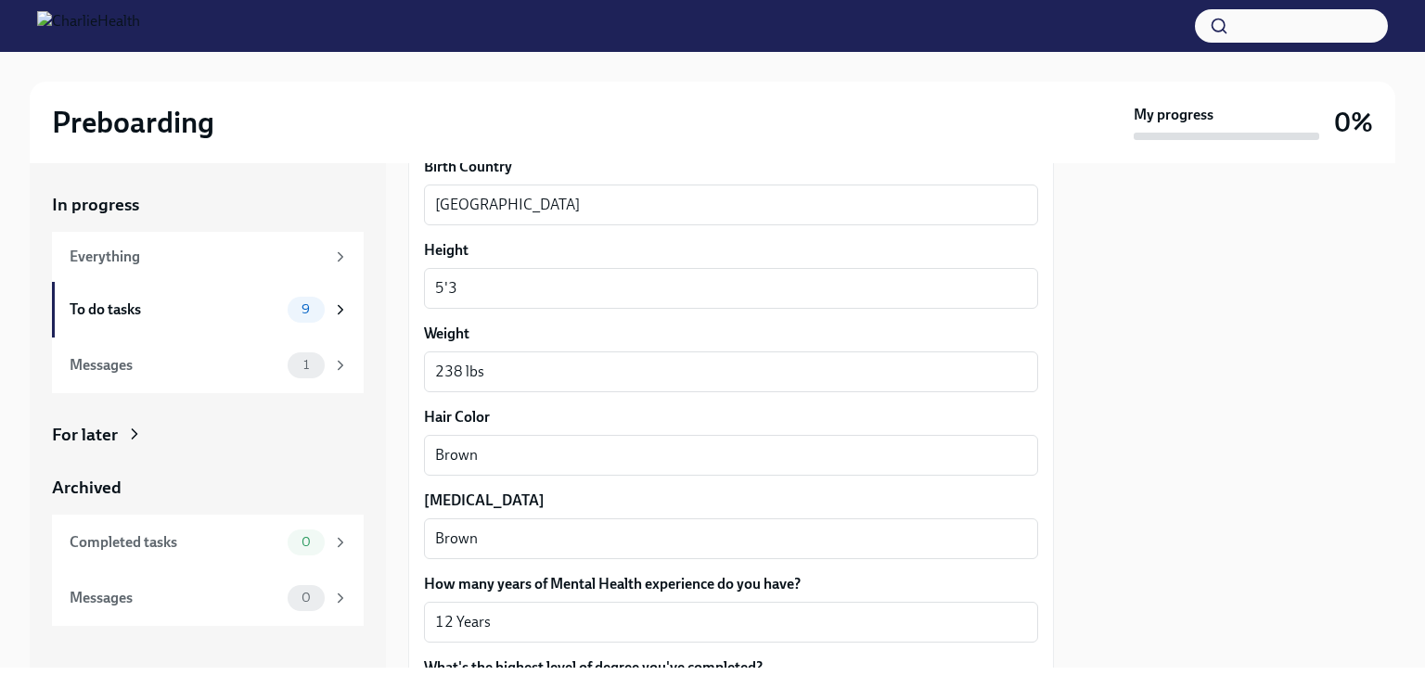
scroll to position [1750, 0]
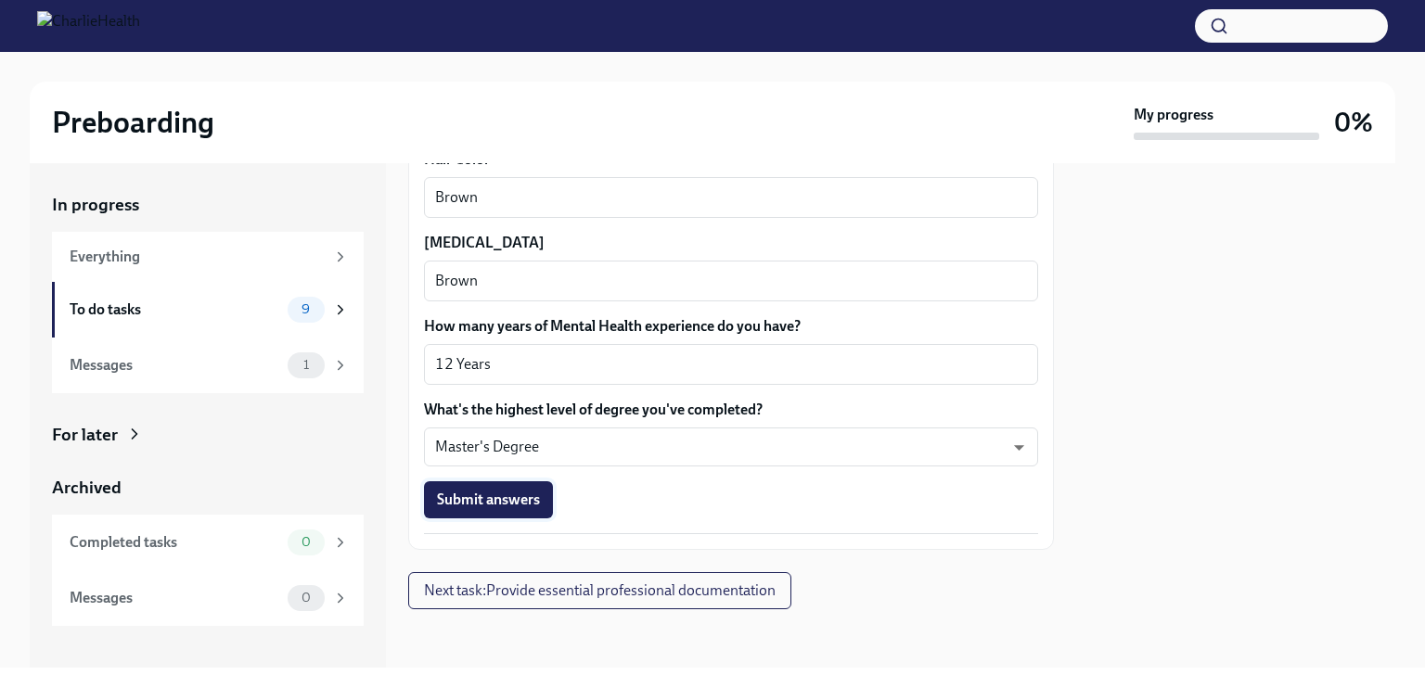
type textarea "N/A"
click at [512, 502] on span "Submit answers" at bounding box center [488, 500] width 103 height 19
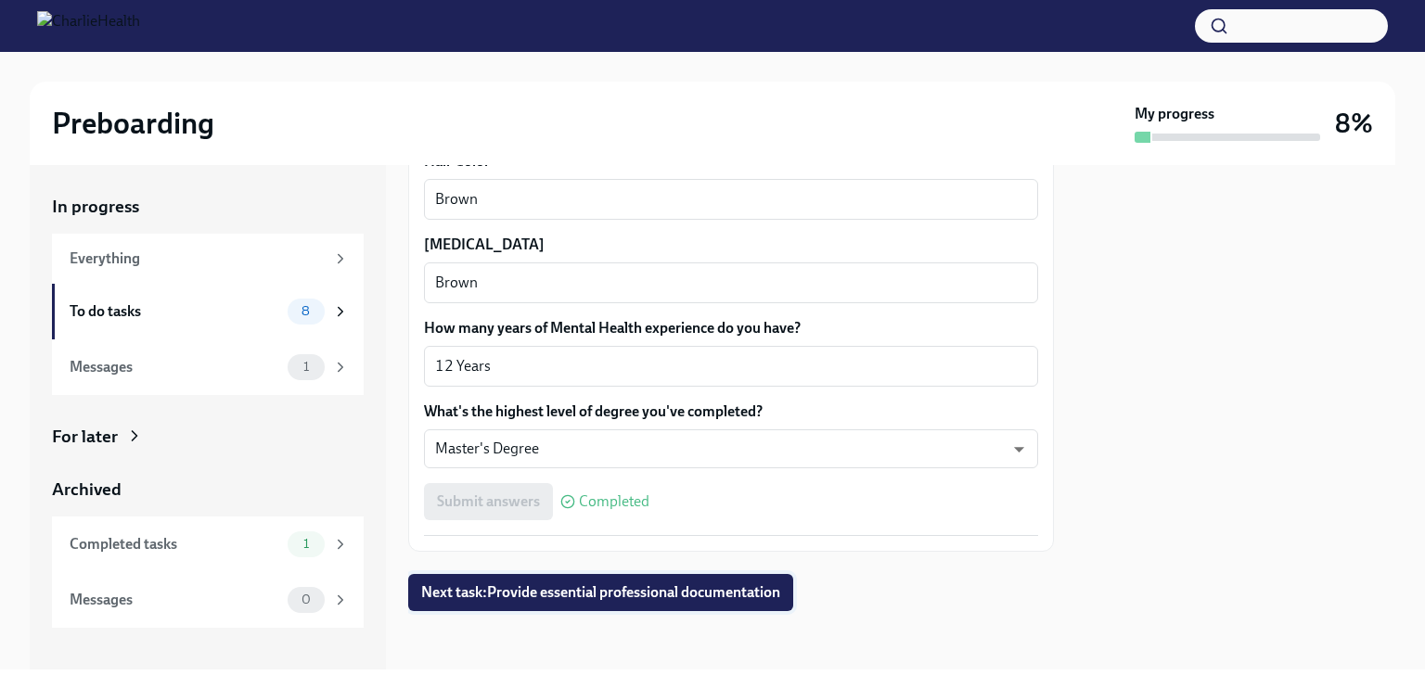
click at [734, 592] on span "Next task : Provide essential professional documentation" at bounding box center [600, 593] width 359 height 19
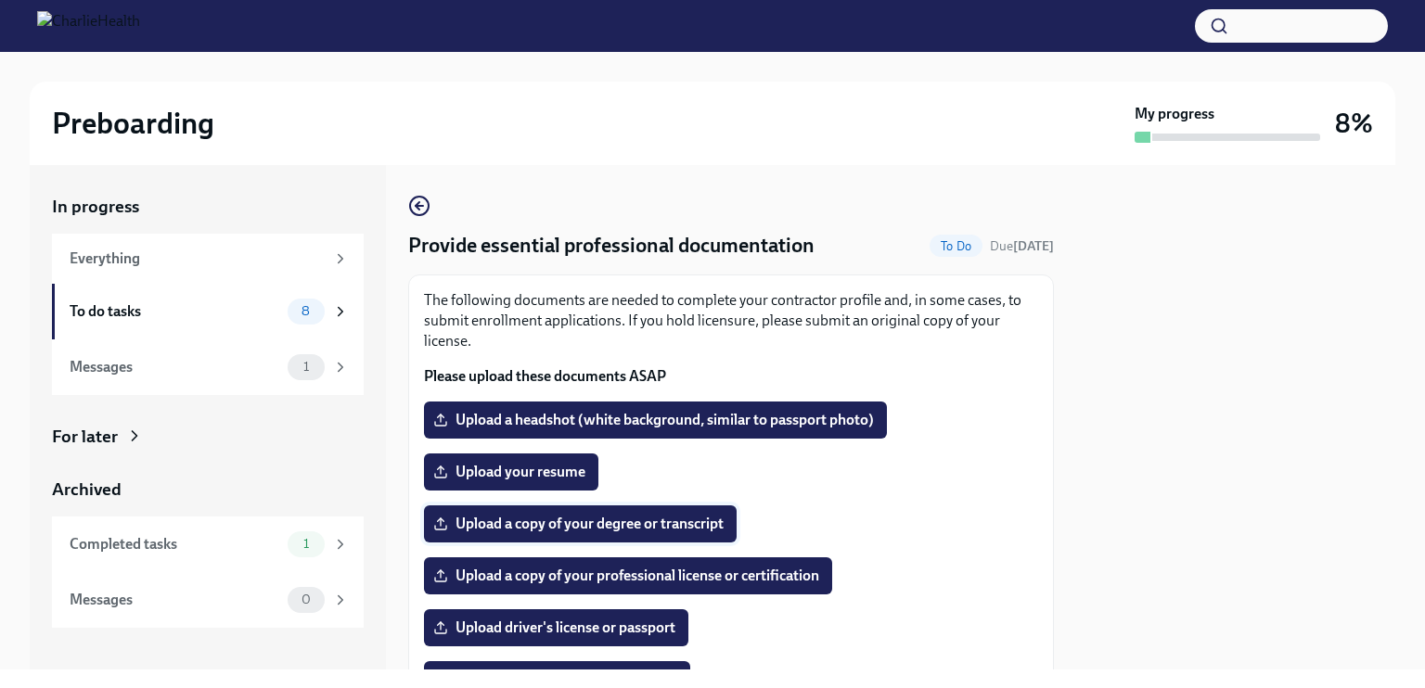
click at [560, 524] on span "Upload a copy of your degree or transcript" at bounding box center [580, 524] width 287 height 19
click at [0, 0] on input "Upload a copy of your degree or transcript" at bounding box center [0, 0] width 0 height 0
click at [520, 476] on span "Upload your resume" at bounding box center [511, 472] width 148 height 19
click at [0, 0] on input "Upload your resume" at bounding box center [0, 0] width 0 height 0
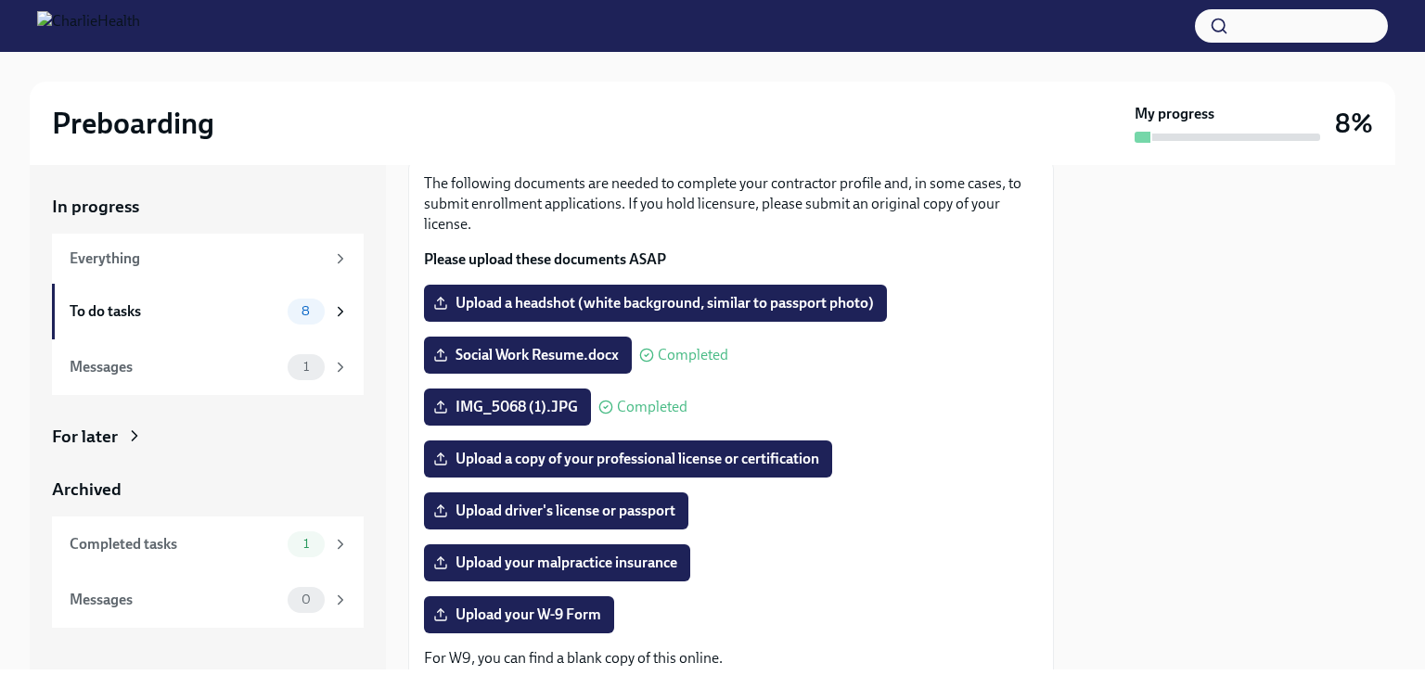
scroll to position [118, 0]
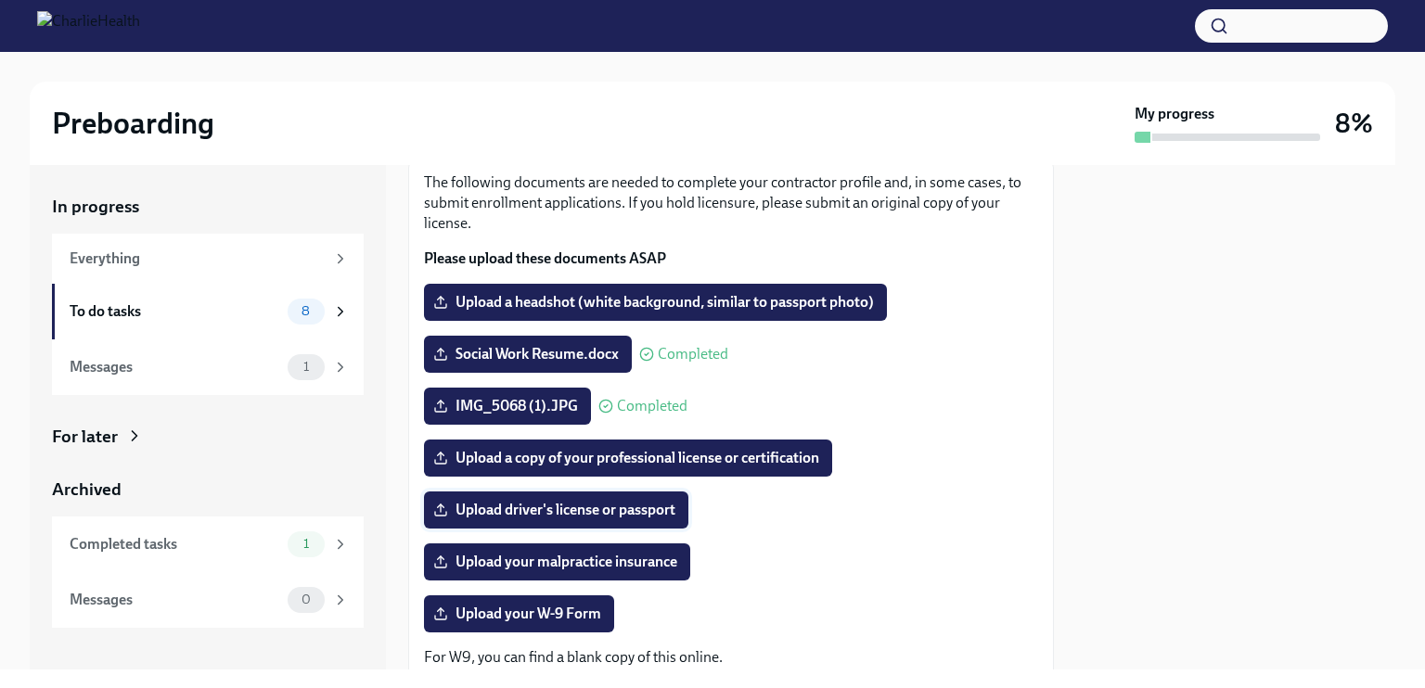
click at [604, 507] on span "Upload driver's license or passport" at bounding box center [556, 510] width 238 height 19
click at [0, 0] on input "Upload driver's license or passport" at bounding box center [0, 0] width 0 height 0
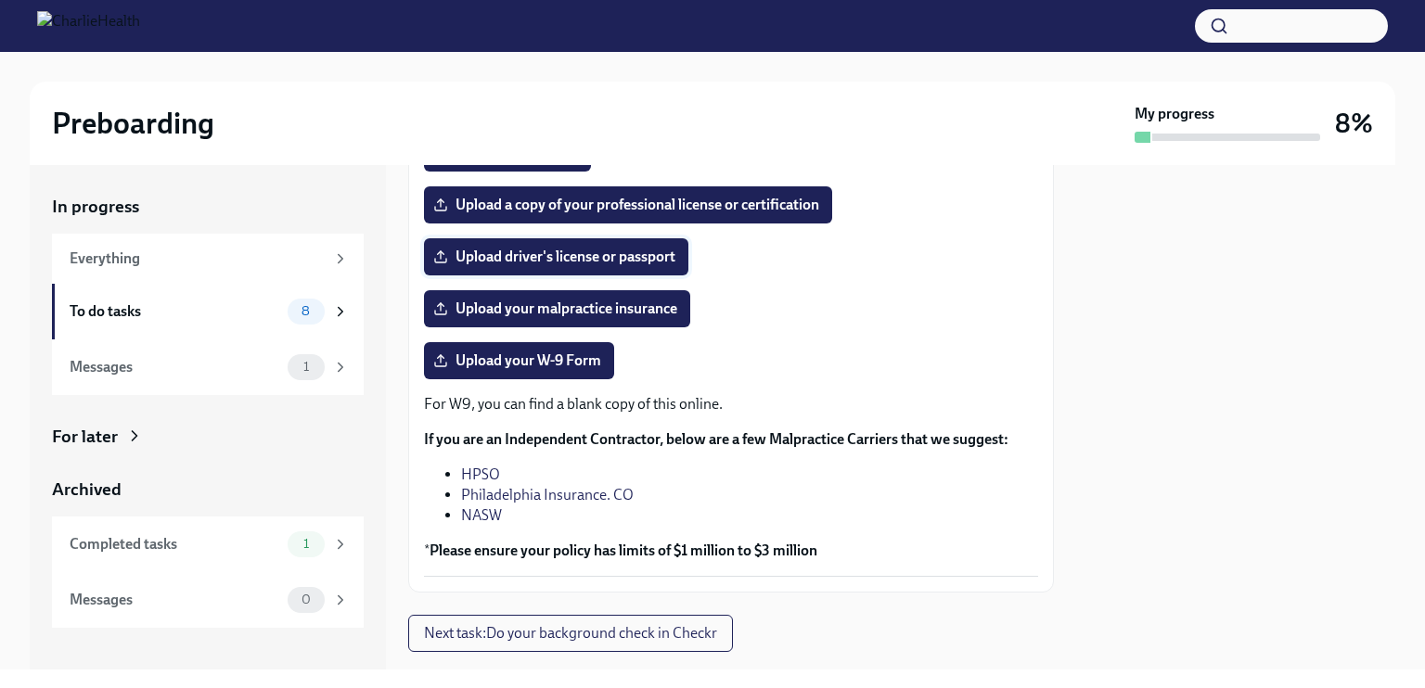
scroll to position [412, 0]
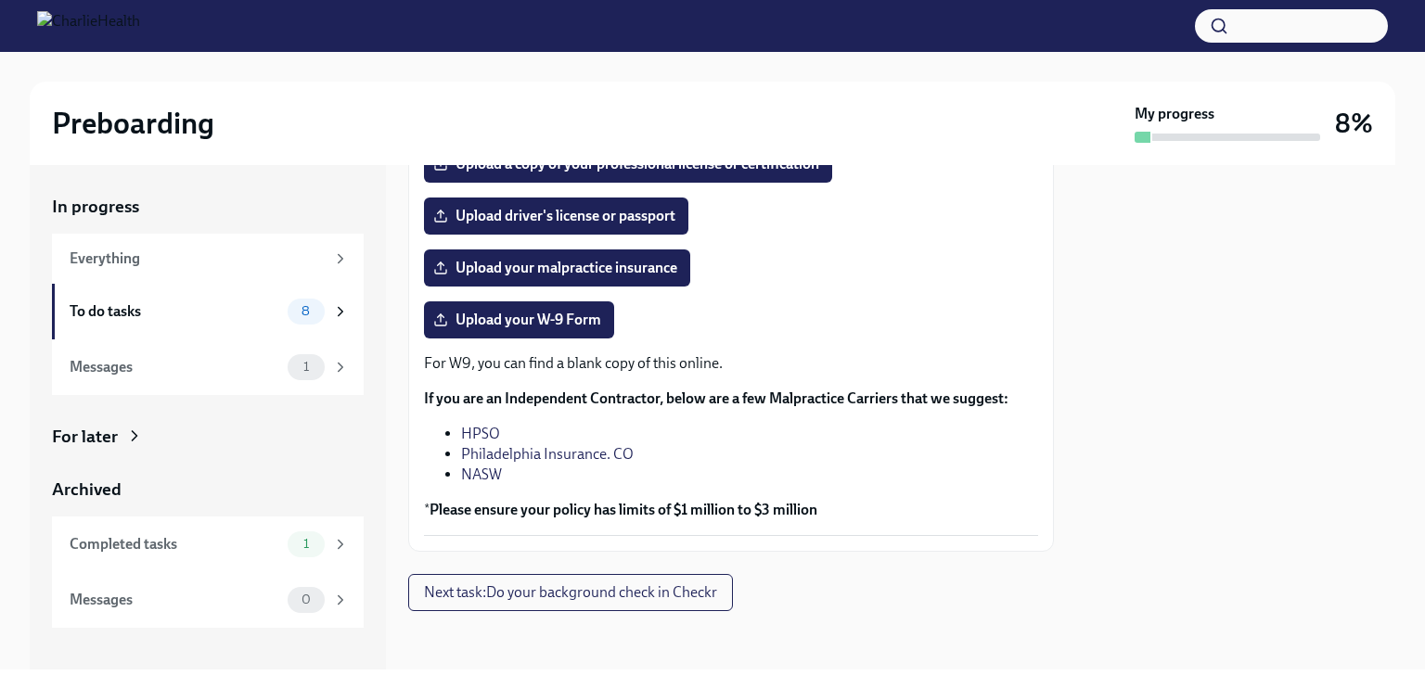
click at [494, 438] on link "HPSO" at bounding box center [480, 434] width 39 height 18
click at [485, 468] on link "NASW" at bounding box center [481, 475] width 41 height 18
click at [485, 469] on link "NASW" at bounding box center [481, 475] width 41 height 18
click at [555, 449] on link "Philadelphia Insurance. CO" at bounding box center [547, 454] width 173 height 18
click at [480, 430] on link "HPSO" at bounding box center [480, 434] width 39 height 18
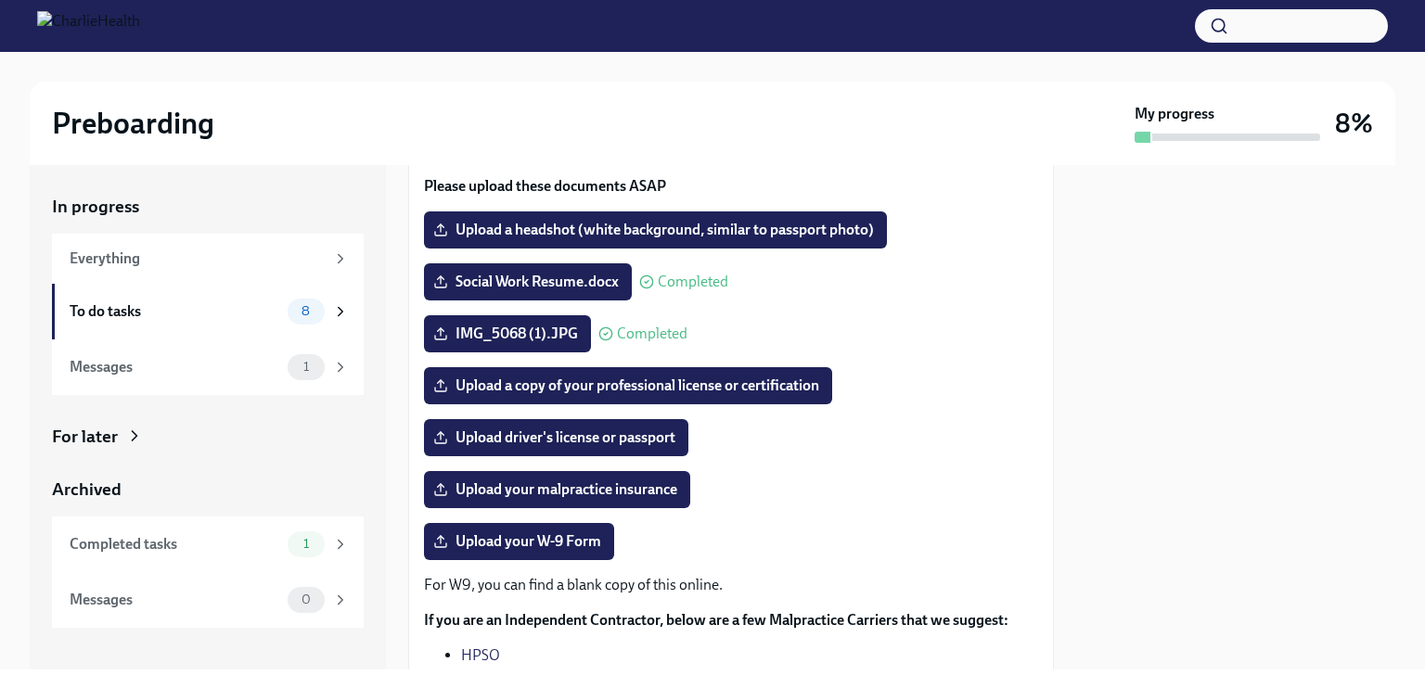
scroll to position [185, 0]
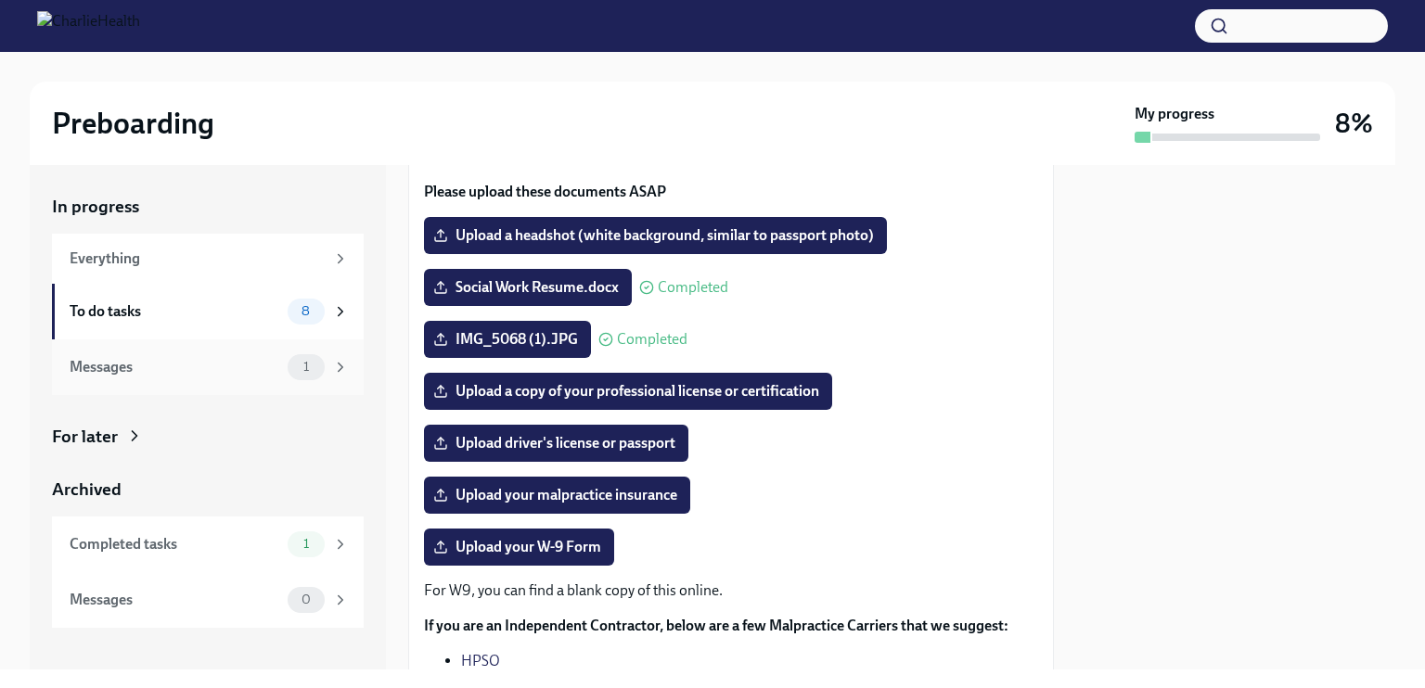
click at [215, 368] on div "Messages" at bounding box center [175, 367] width 211 height 20
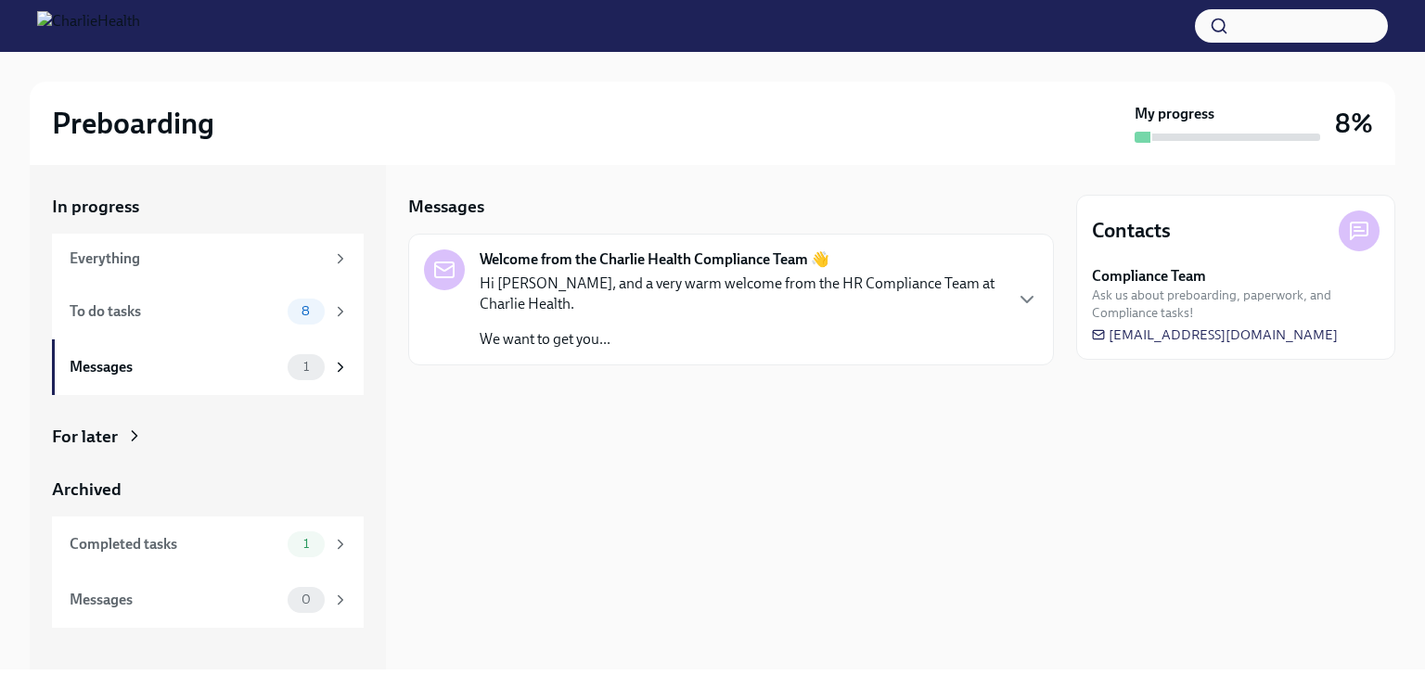
click at [701, 313] on p "Hi [PERSON_NAME], and a very warm welcome from the HR Compliance Team at Charli…" at bounding box center [740, 294] width 521 height 41
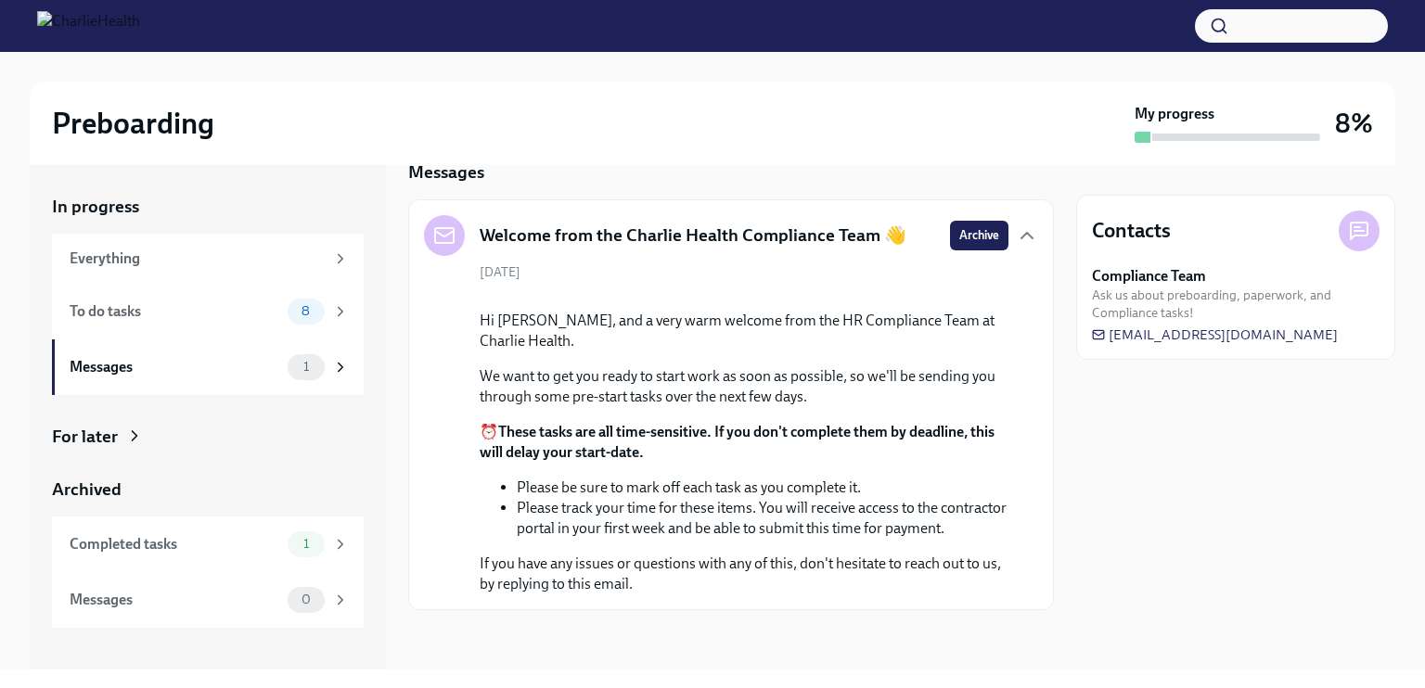
scroll to position [197, 0]
click at [217, 309] on div "To do tasks" at bounding box center [175, 312] width 211 height 20
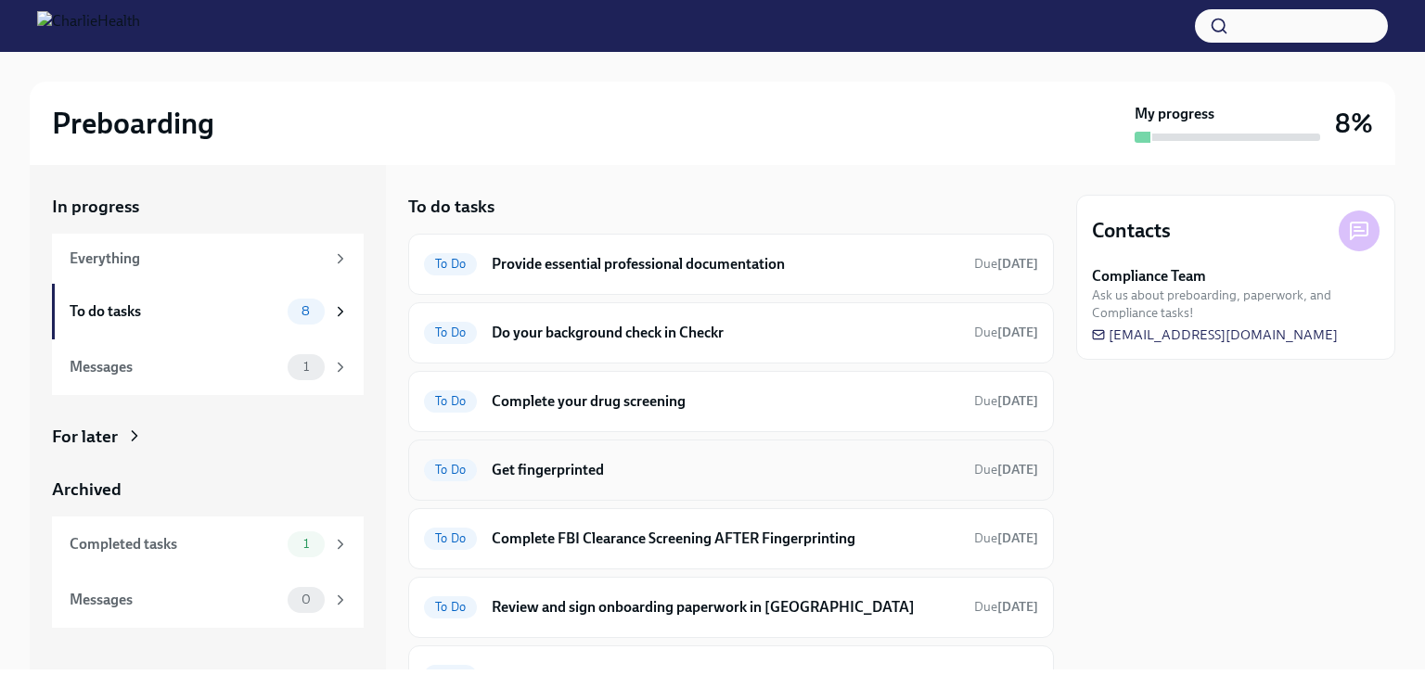
click at [584, 465] on h6 "Get fingerprinted" at bounding box center [726, 470] width 468 height 20
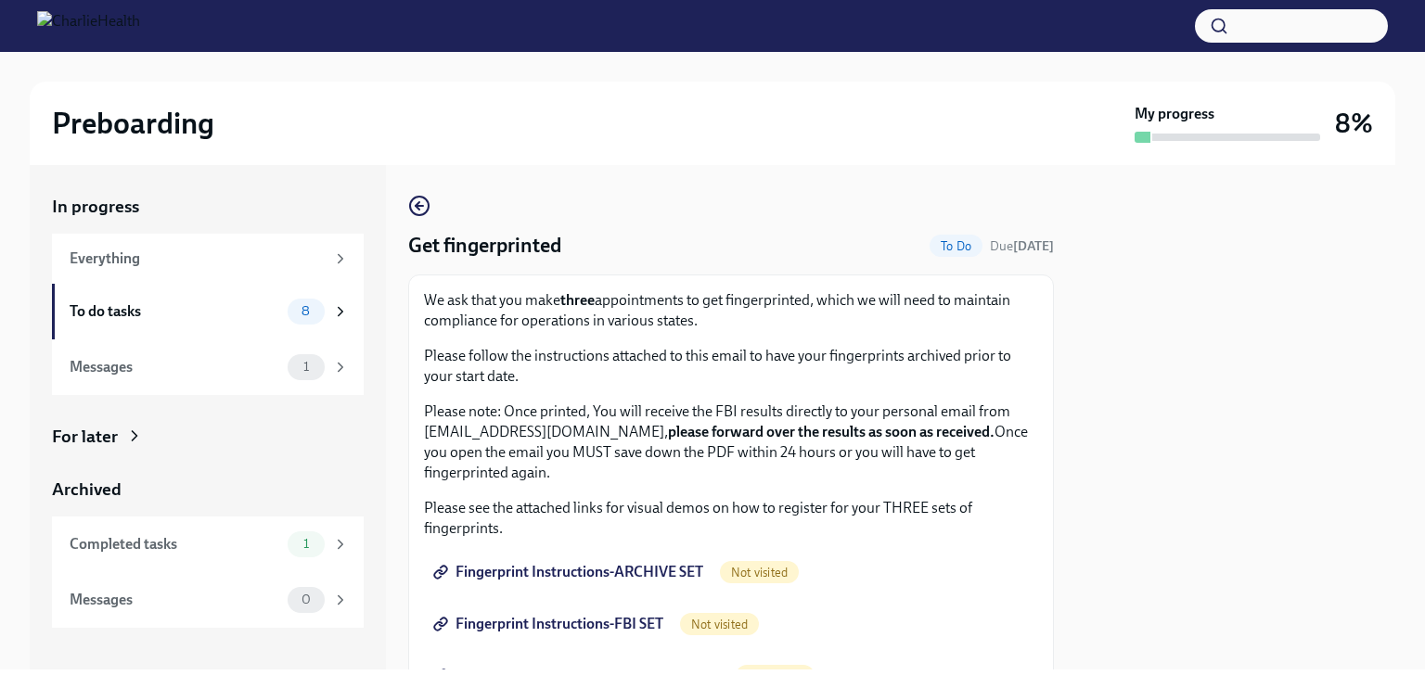
click at [607, 571] on span "Fingerprint Instructions-ARCHIVE SET" at bounding box center [570, 572] width 266 height 19
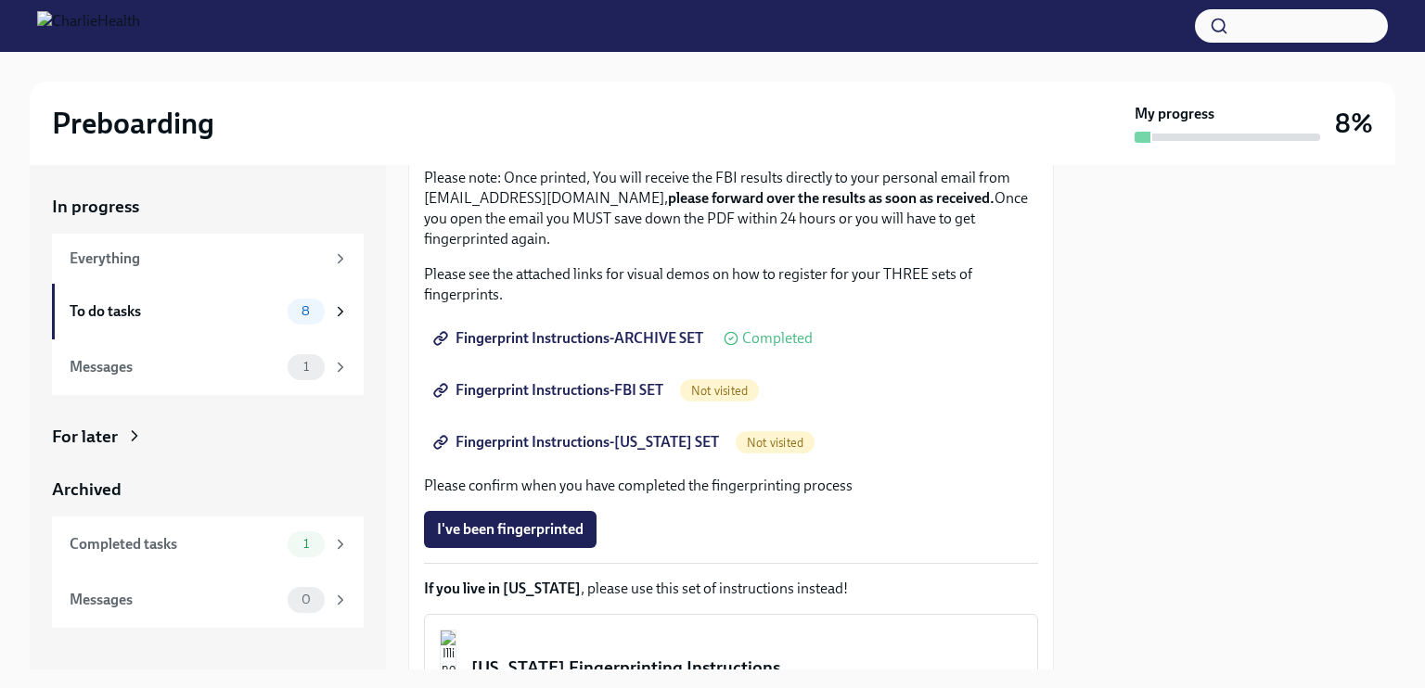
scroll to position [259, 0]
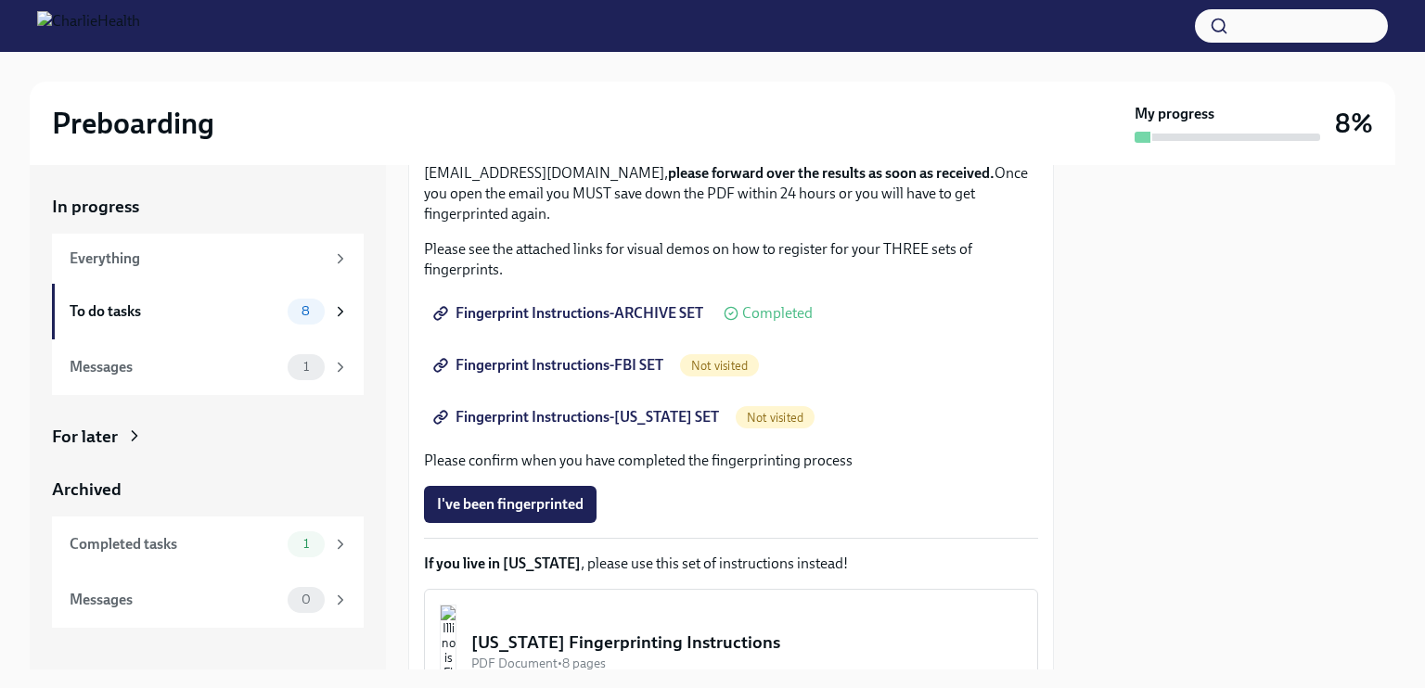
click at [727, 365] on span "Not visited" at bounding box center [719, 366] width 79 height 14
click at [625, 357] on span "Fingerprint Instructions-FBI SET" at bounding box center [550, 365] width 226 height 19
click at [609, 412] on span "Fingerprint Instructions-[US_STATE] SET" at bounding box center [578, 417] width 282 height 19
click at [305, 306] on span "8" at bounding box center [305, 311] width 31 height 14
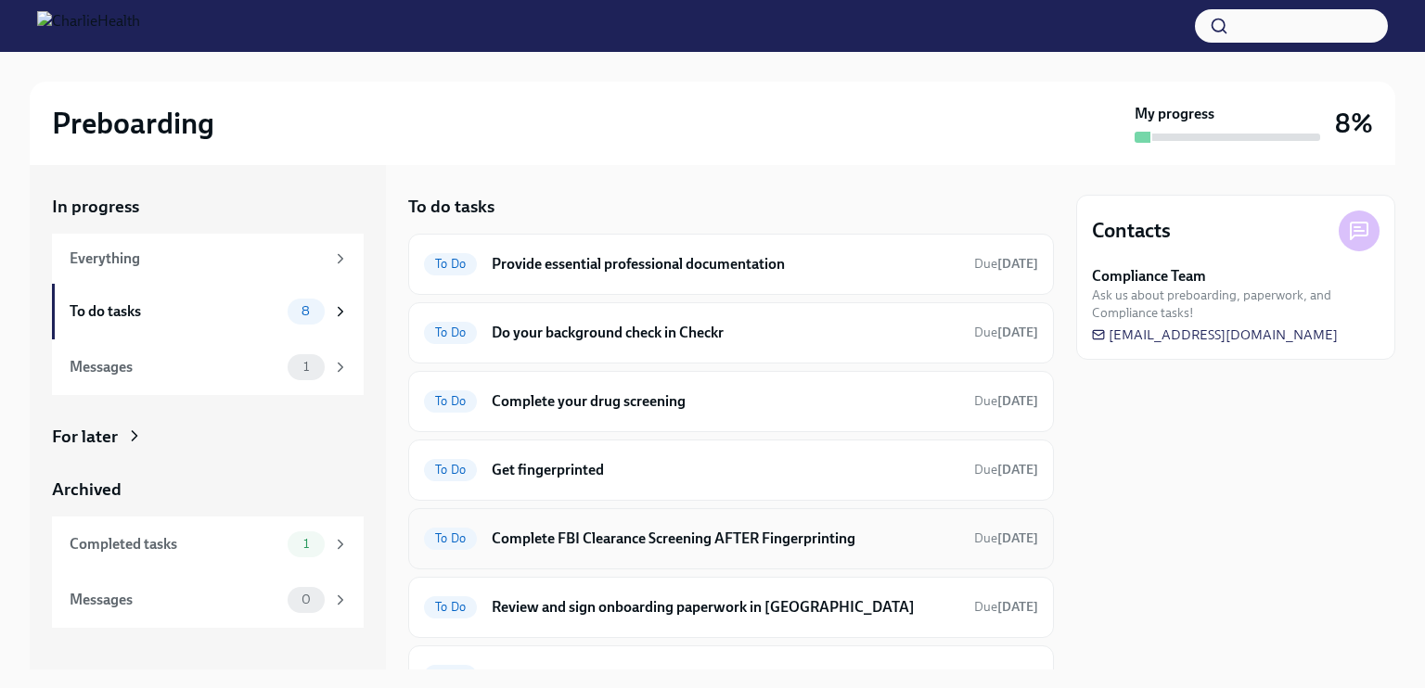
scroll to position [184, 0]
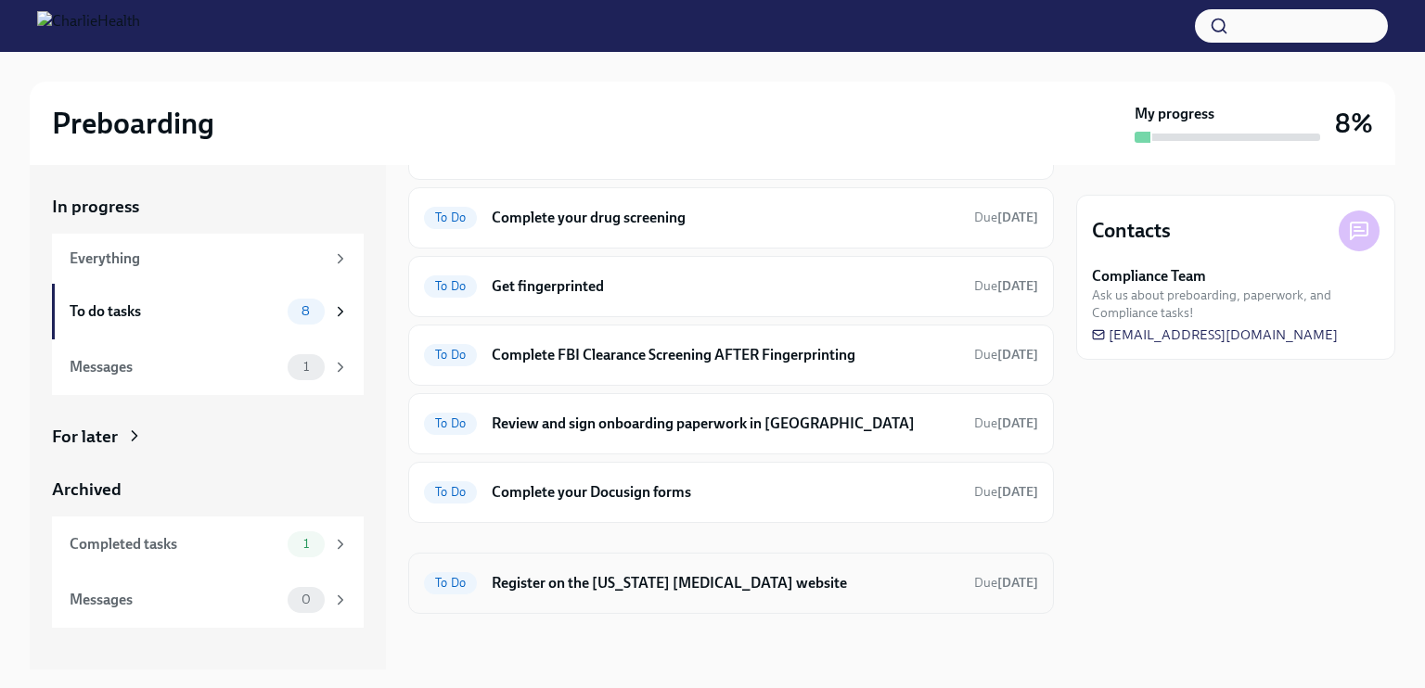
click at [578, 581] on h6 "Register on the [US_STATE] [MEDICAL_DATA] website" at bounding box center [726, 583] width 468 height 20
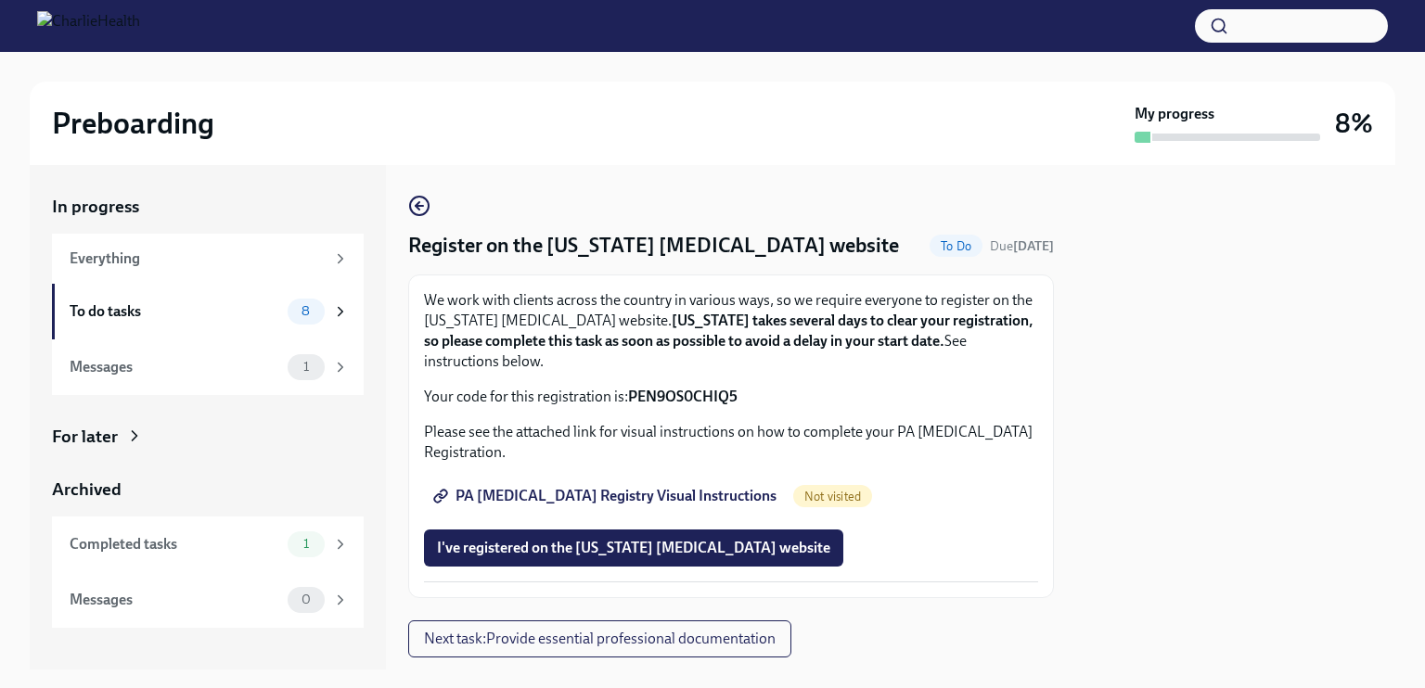
click at [584, 495] on span "PA [MEDICAL_DATA] Registry Visual Instructions" at bounding box center [607, 496] width 340 height 19
